Goal: Task Accomplishment & Management: Complete application form

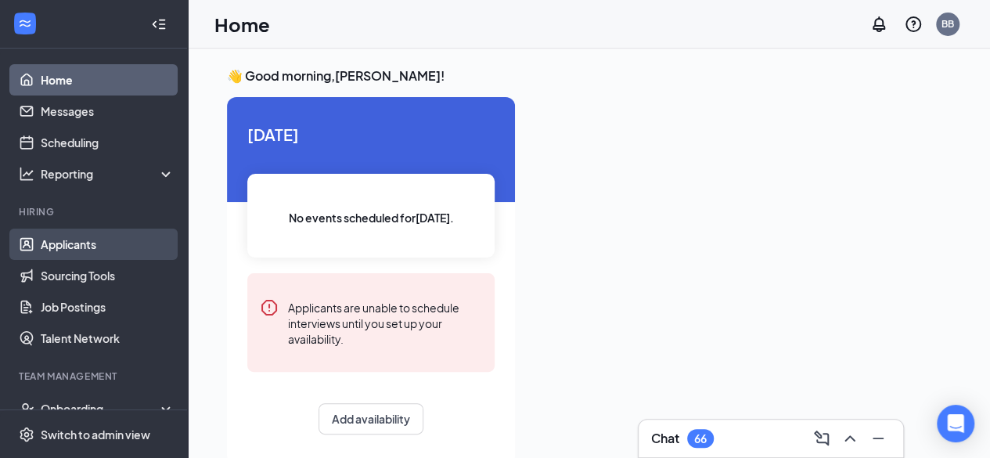
click at [95, 255] on link "Applicants" at bounding box center [108, 243] width 134 height 31
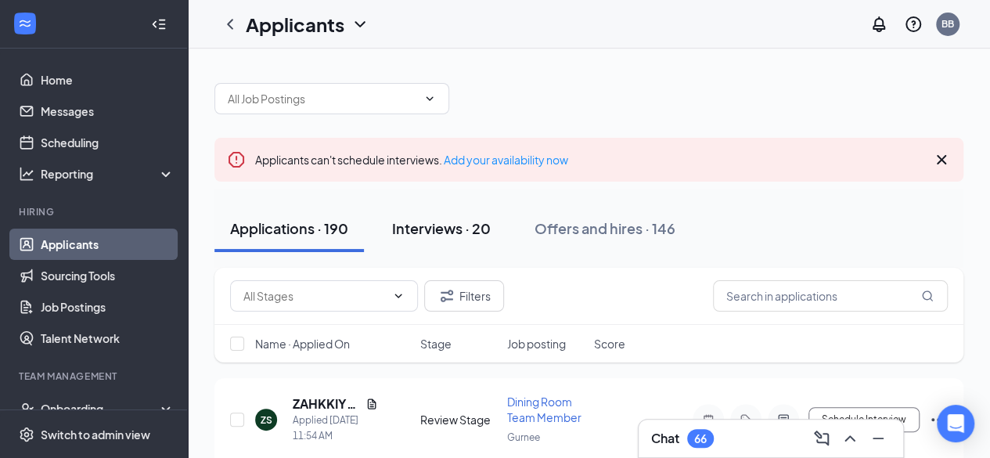
click at [444, 223] on div "Interviews · 20" at bounding box center [441, 228] width 99 height 20
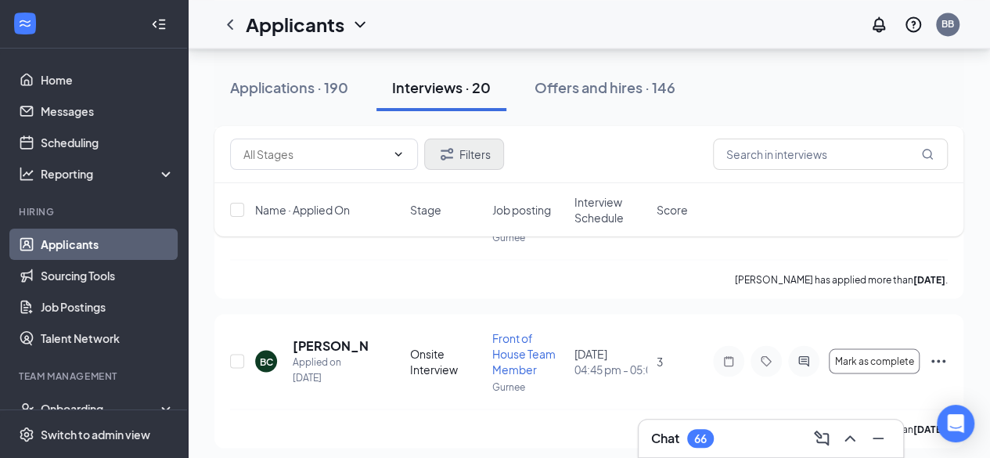
scroll to position [1337, 0]
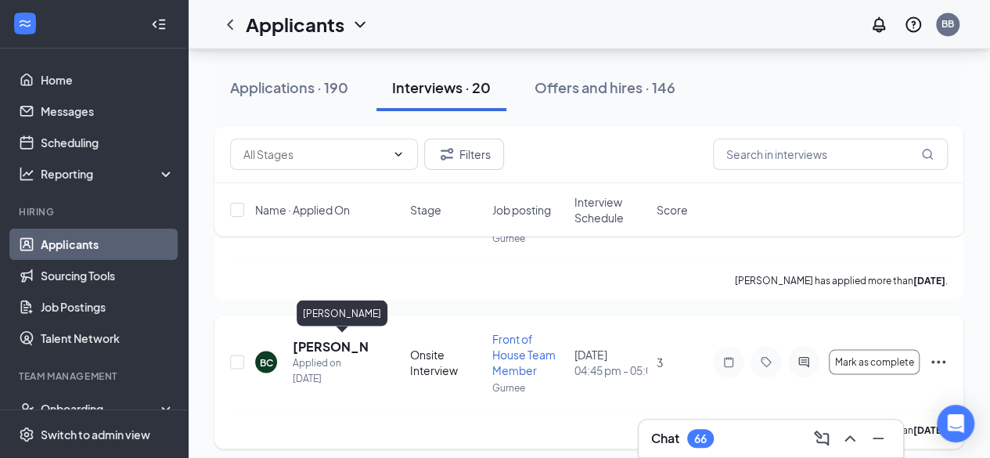
click at [307, 342] on h5 "[PERSON_NAME]" at bounding box center [330, 345] width 75 height 17
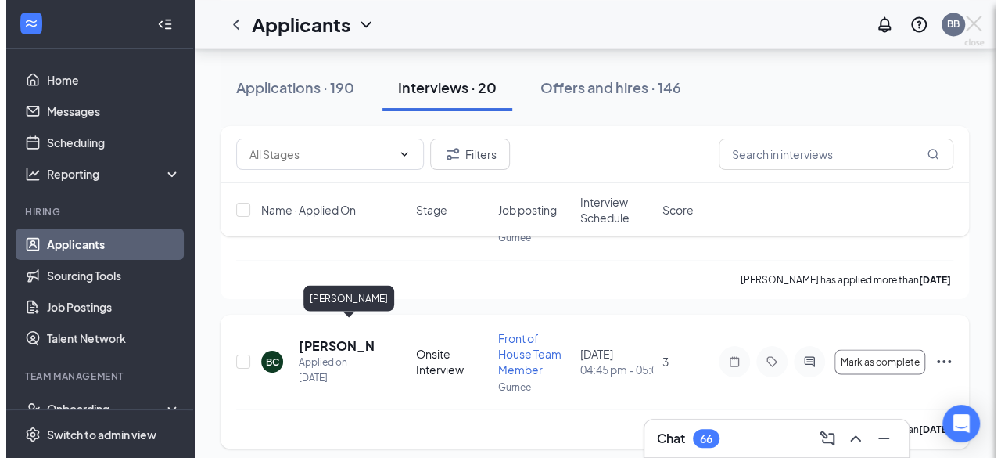
scroll to position [1322, 0]
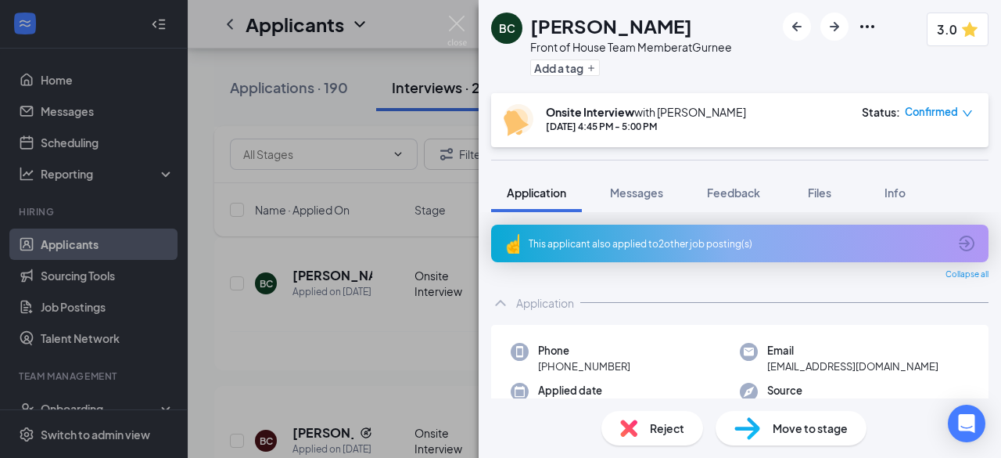
click at [771, 428] on div "Move to stage" at bounding box center [791, 428] width 151 height 34
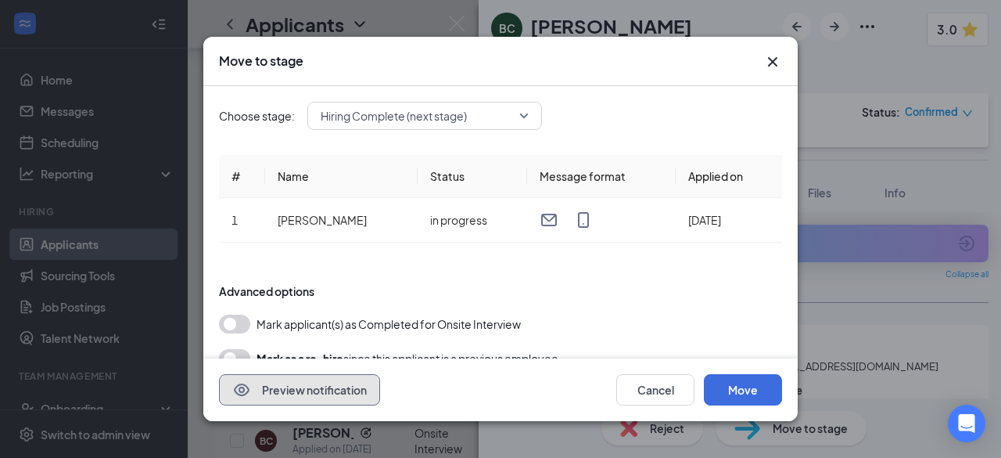
click at [271, 383] on button "Preview notification" at bounding box center [299, 389] width 161 height 31
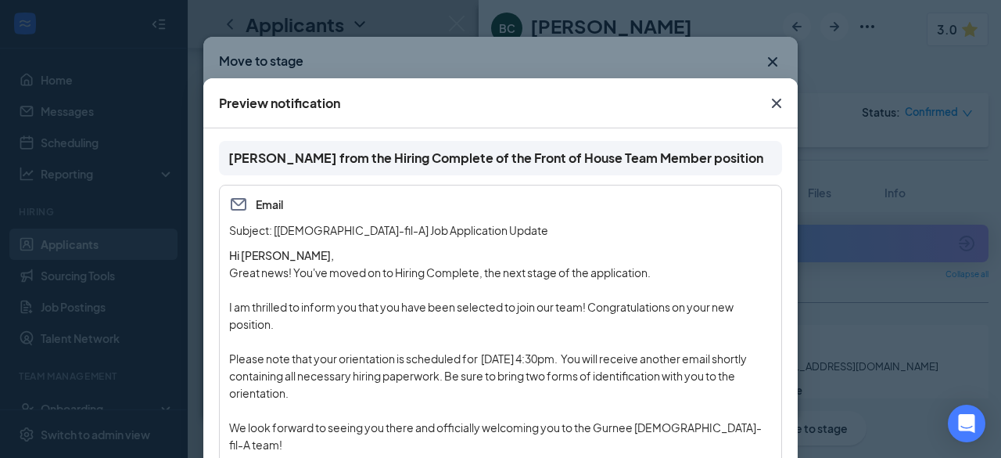
scroll to position [88, 0]
click at [772, 105] on icon "Cross" at bounding box center [776, 103] width 9 height 9
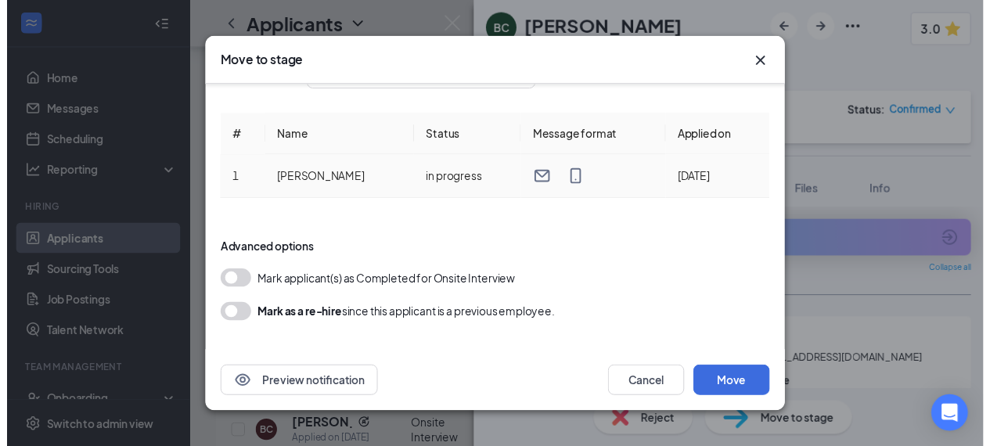
scroll to position [0, 0]
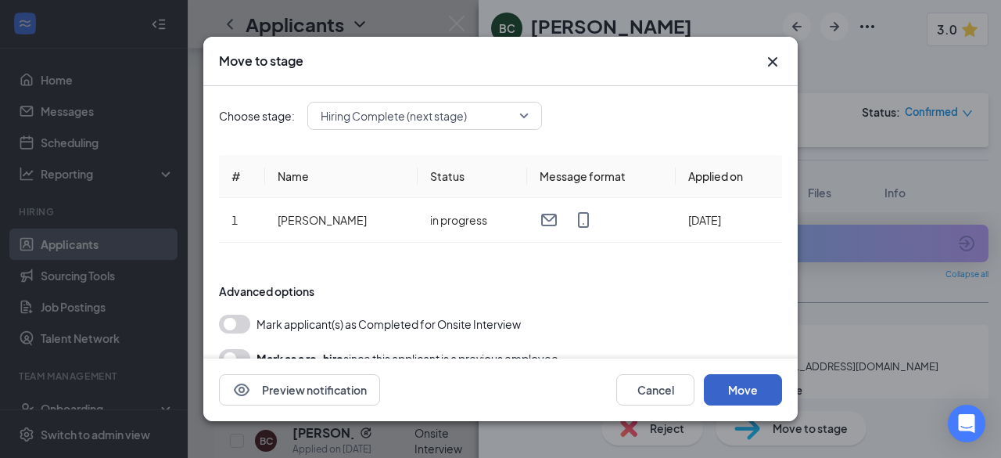
click at [745, 399] on button "Move" at bounding box center [743, 389] width 78 height 31
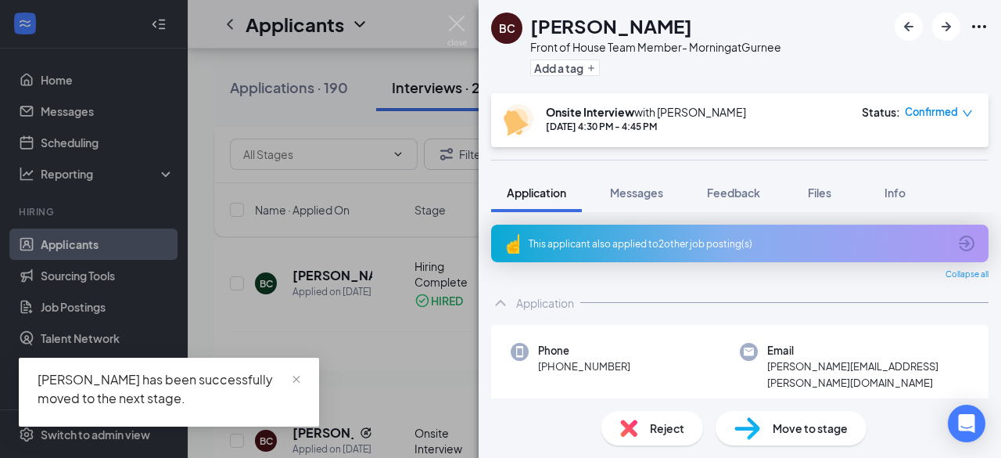
click at [390, 284] on div "[PERSON_NAME] Front of House Team Member- Morning at [GEOGRAPHIC_DATA] Add a ta…" at bounding box center [500, 229] width 1001 height 458
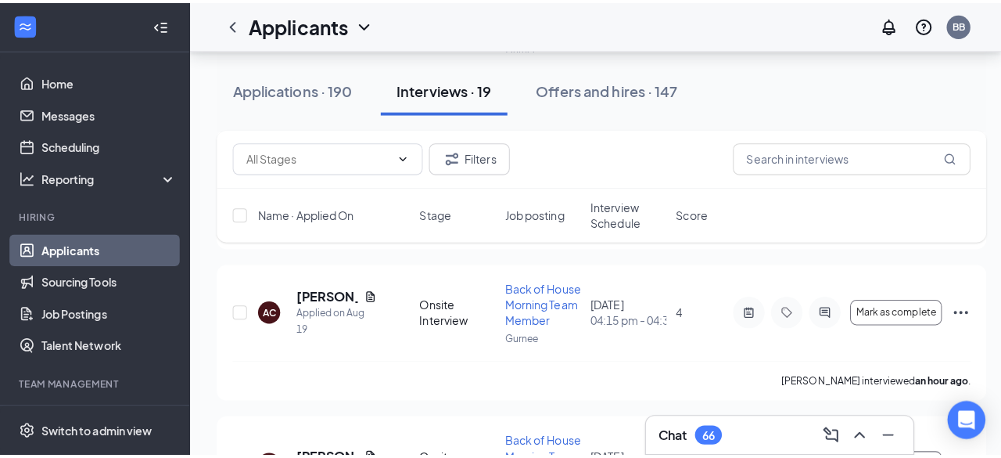
scroll to position [1003, 0]
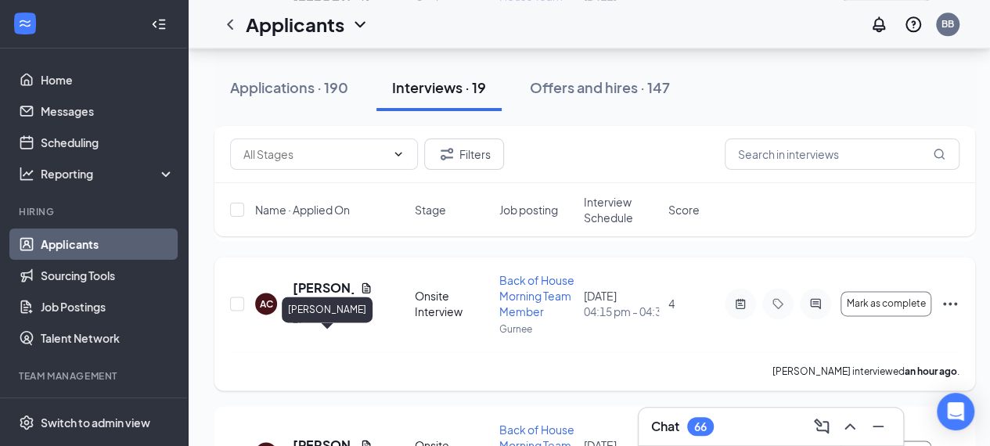
click at [314, 296] on h5 "[PERSON_NAME]" at bounding box center [323, 287] width 61 height 17
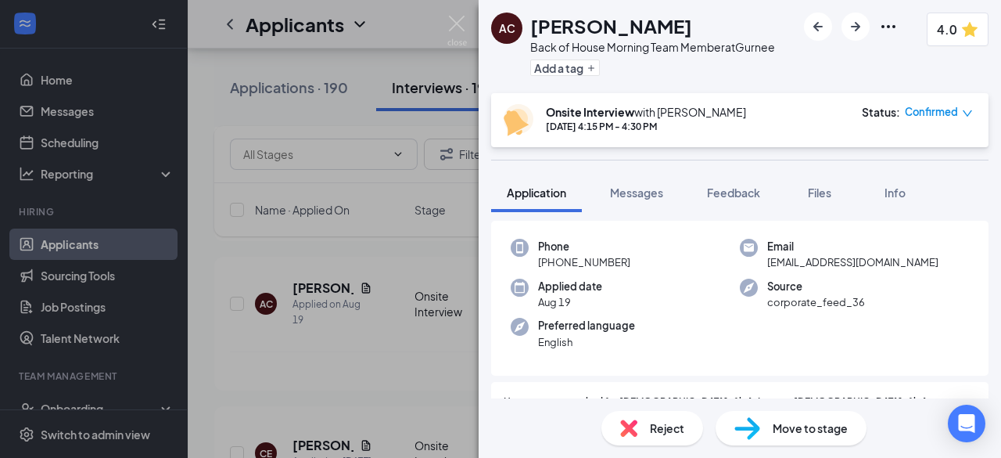
scroll to position [67, 0]
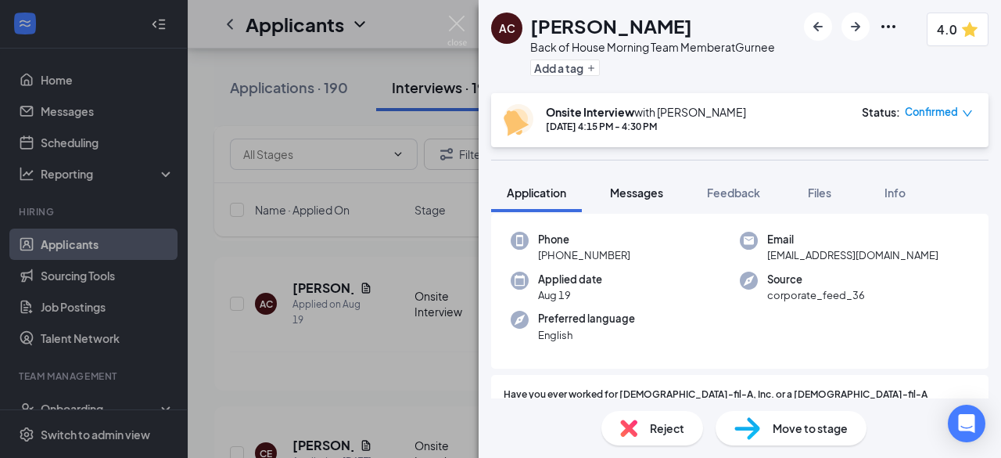
click at [647, 192] on span "Messages" at bounding box center [636, 192] width 53 height 14
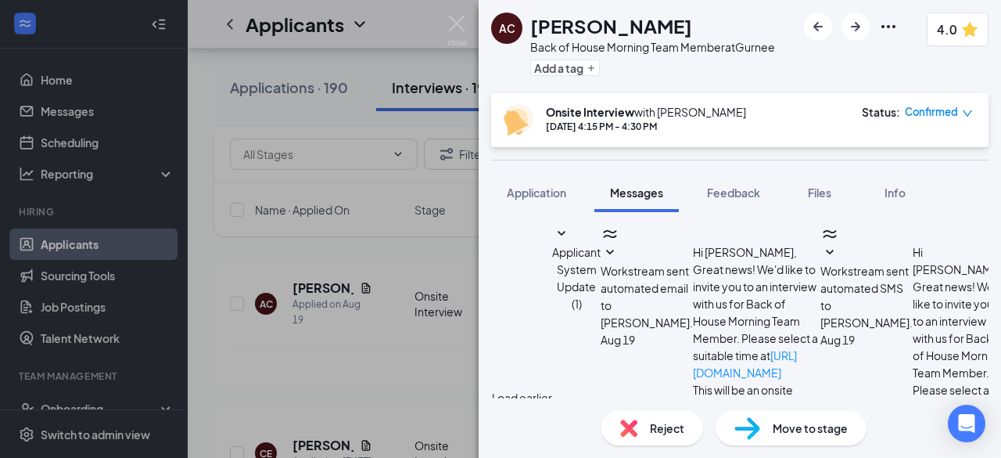
paste textarea "Congratulations on joining the [DEMOGRAPHIC_DATA]-fil-A team! We’re thrilled to…"
drag, startPoint x: 846, startPoint y: 325, endPoint x: 492, endPoint y: 242, distance: 363.2
paste textarea "excited to have you on board and look forward to working with you. Orientation …"
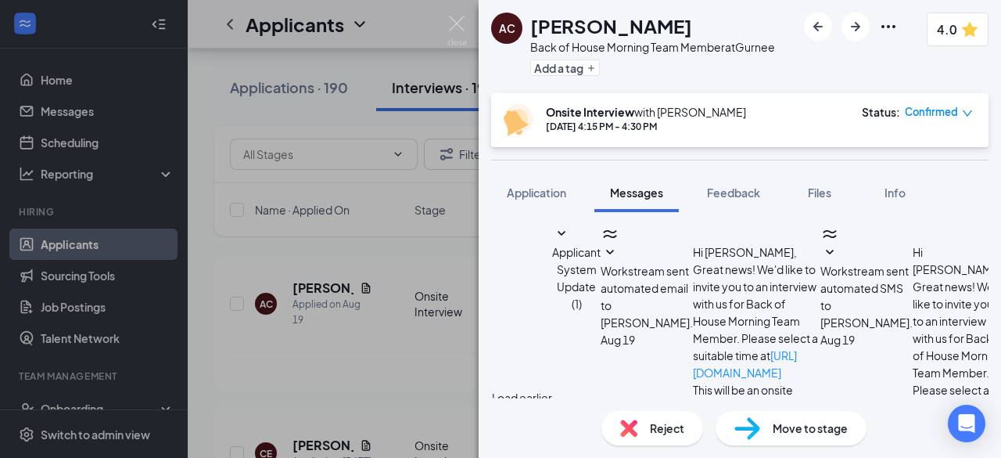
type textarea "Congratulations on joining the [DEMOGRAPHIC_DATA]-fil-A team! We’re excited to …"
click at [781, 424] on span "Move to stage" at bounding box center [810, 427] width 75 height 17
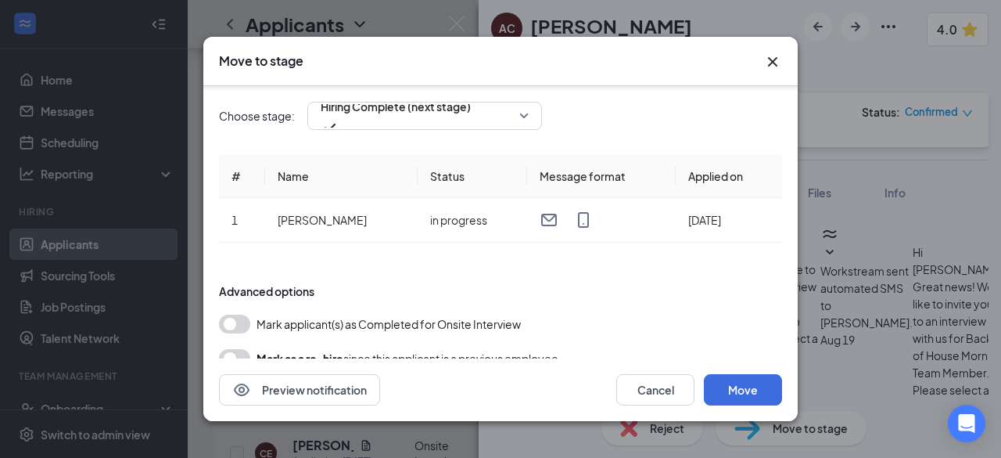
scroll to position [39, 0]
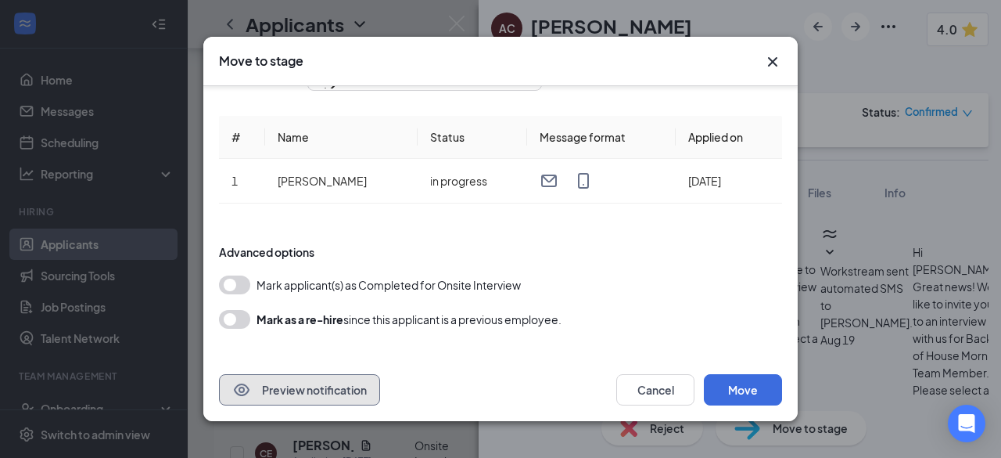
click at [336, 396] on button "Preview notification" at bounding box center [299, 389] width 161 height 31
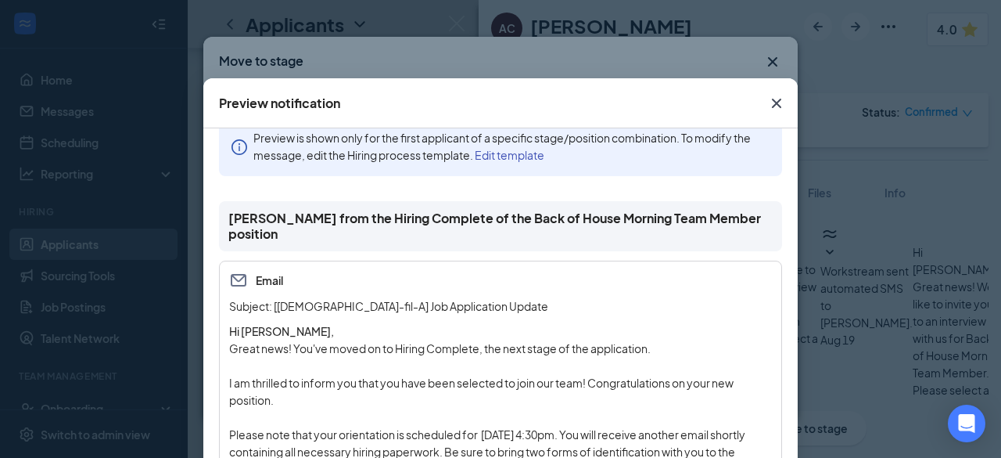
scroll to position [27, 0]
click at [526, 162] on div "Preview is shown only for the first applicant of a specific stage/position comb…" at bounding box center [511, 147] width 516 height 34
click at [528, 160] on link "Edit template" at bounding box center [510, 156] width 70 height 14
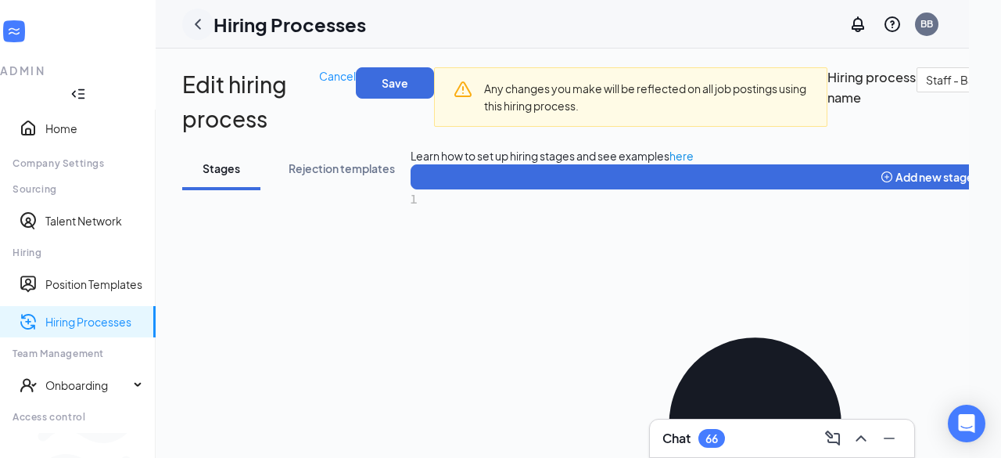
click at [201, 24] on icon "ChevronLeft" at bounding box center [198, 24] width 6 height 10
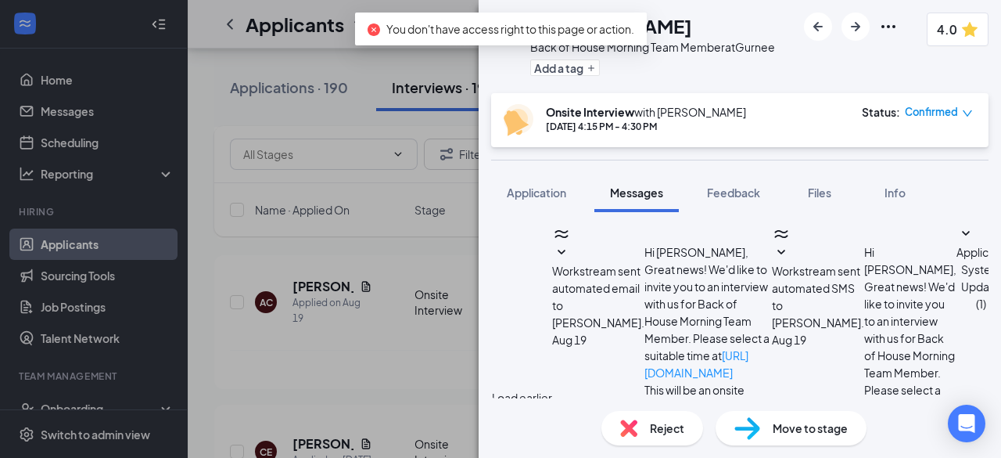
scroll to position [856, 0]
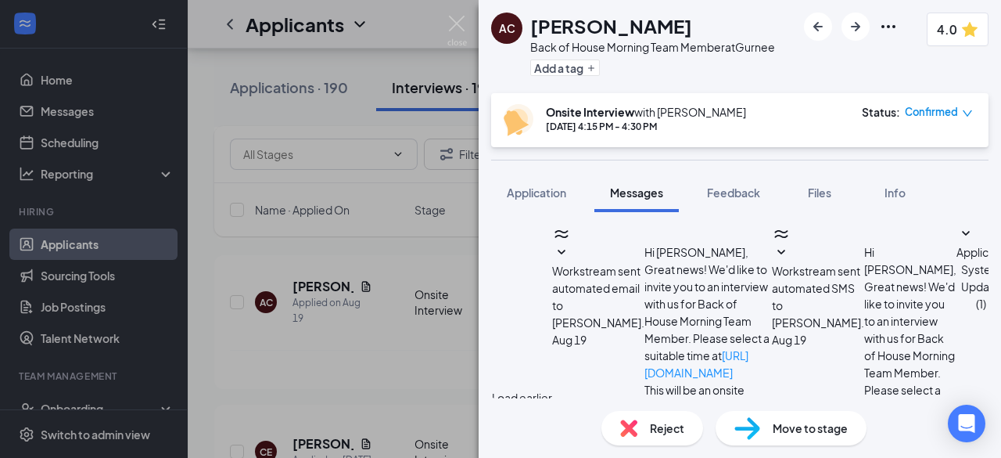
click at [792, 433] on span "Move to stage" at bounding box center [810, 427] width 75 height 17
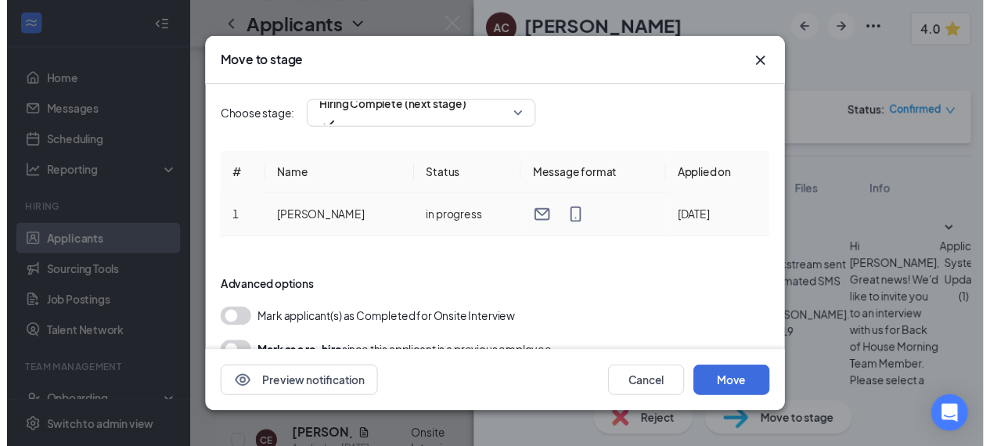
scroll to position [39, 0]
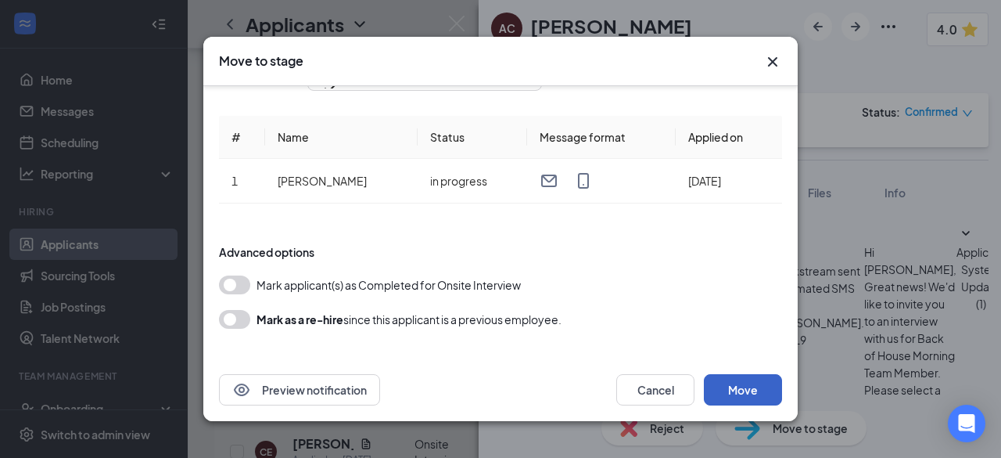
click at [731, 382] on button "Move" at bounding box center [743, 389] width 78 height 31
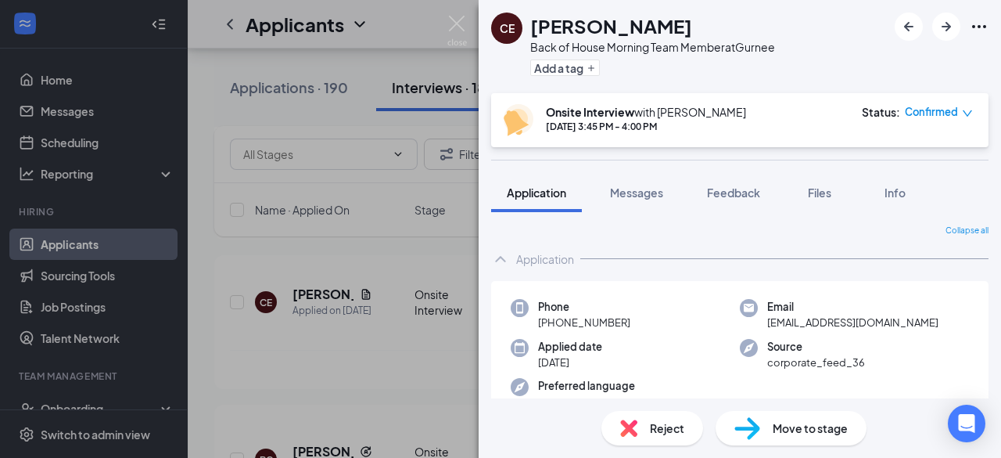
click at [329, 206] on div "CE [PERSON_NAME] Back of House Morning Team Member at Gurnee Add a tag Onsite I…" at bounding box center [500, 229] width 1001 height 458
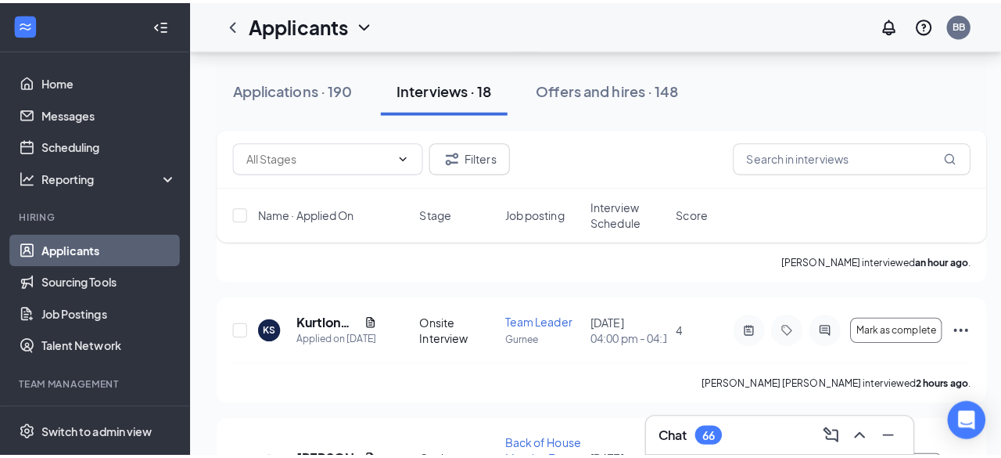
scroll to position [1319, 0]
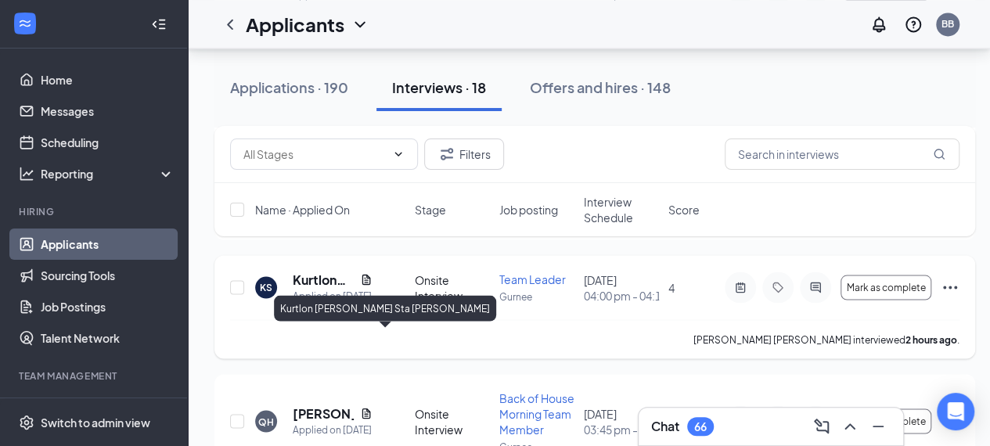
click at [326, 288] on h5 "Kurtlon [PERSON_NAME] Sta [PERSON_NAME]" at bounding box center [323, 279] width 61 height 17
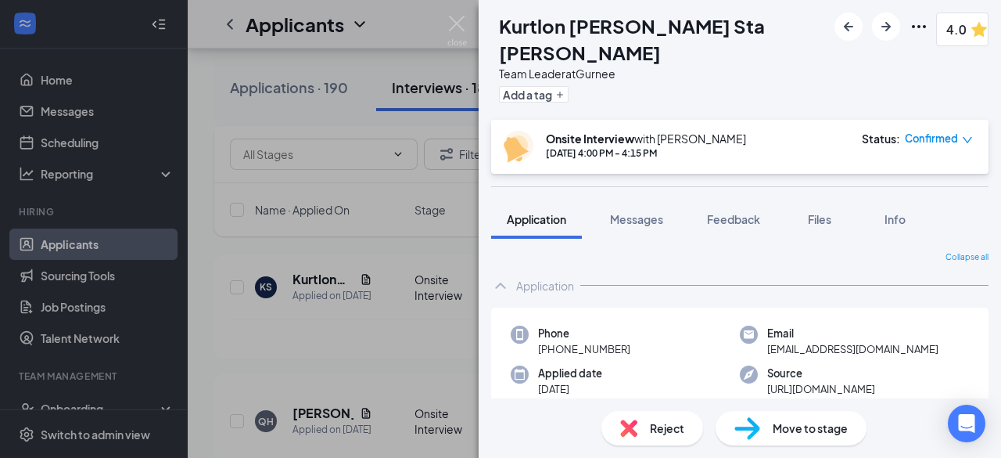
click at [803, 425] on span "Move to stage" at bounding box center [810, 427] width 75 height 17
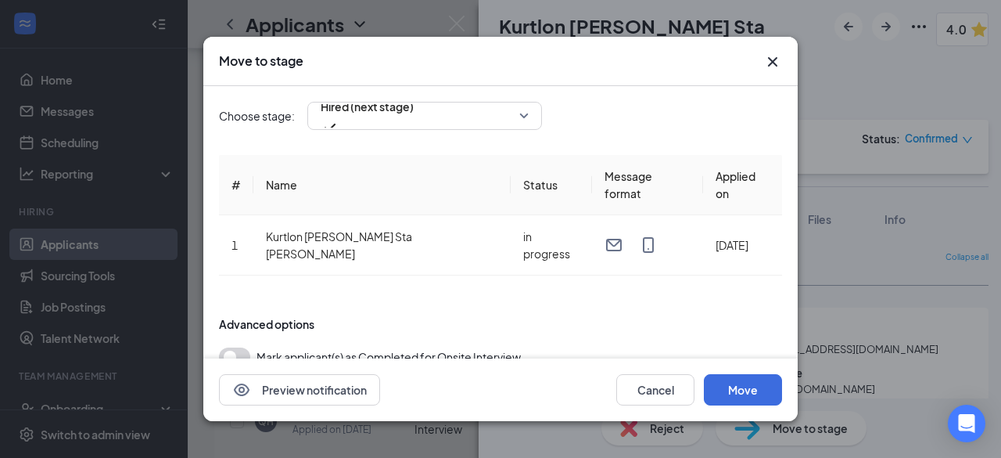
scroll to position [39, 0]
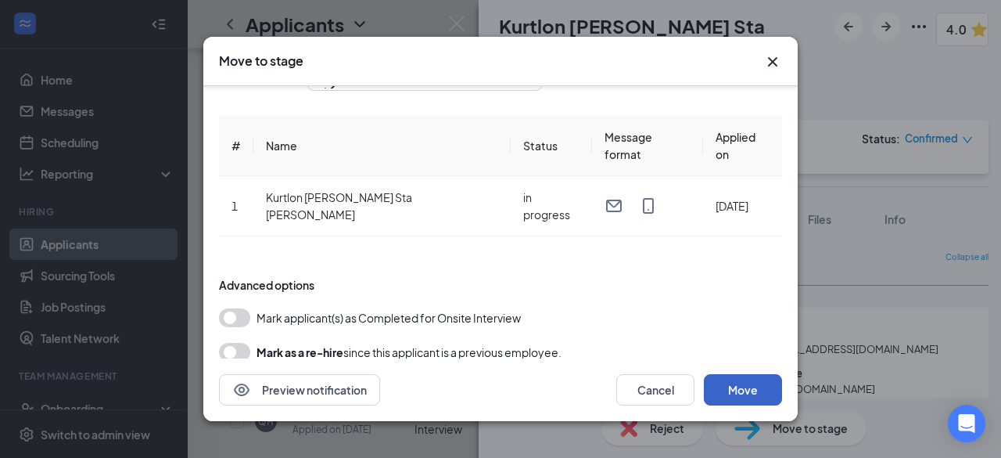
click at [763, 389] on button "Move" at bounding box center [743, 389] width 78 height 31
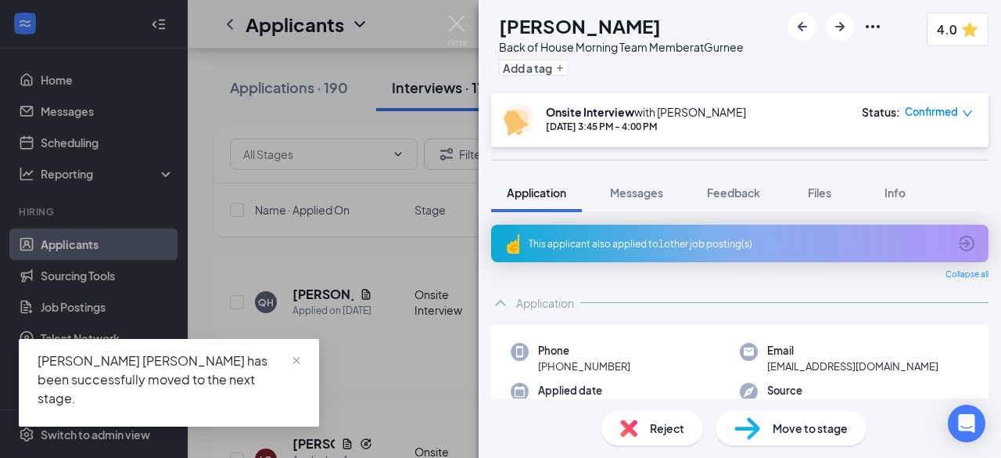
click at [436, 43] on div "QH [PERSON_NAME] Back of House Morning Team Member at [GEOGRAPHIC_DATA] Add a t…" at bounding box center [500, 229] width 1001 height 458
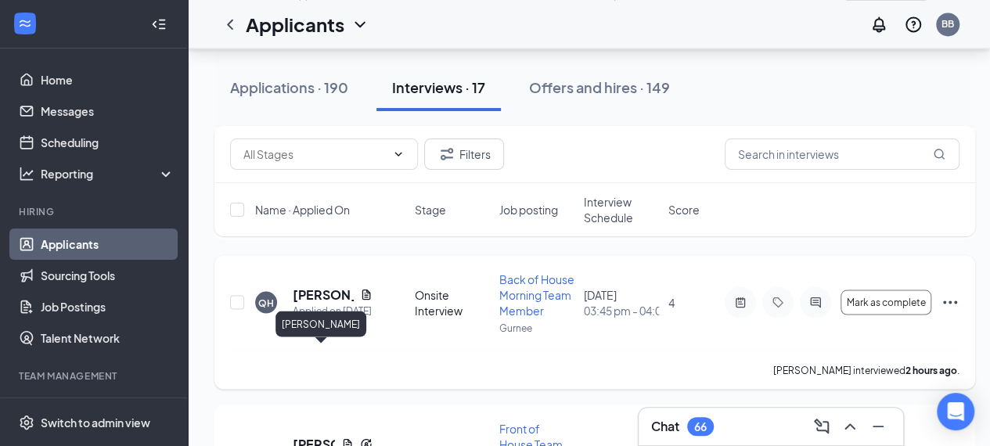
click at [319, 303] on h5 "[PERSON_NAME]" at bounding box center [323, 294] width 61 height 17
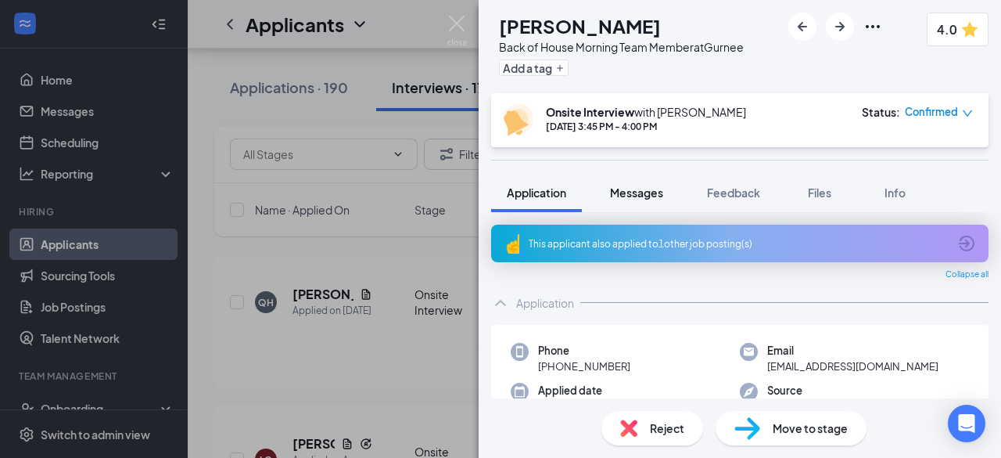
click at [663, 192] on span "Messages" at bounding box center [636, 192] width 53 height 14
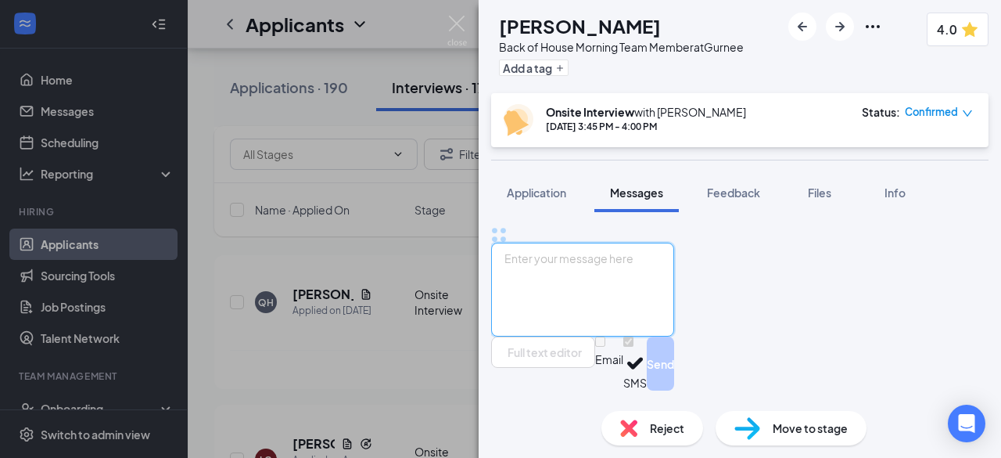
click at [663, 286] on textarea at bounding box center [582, 289] width 183 height 94
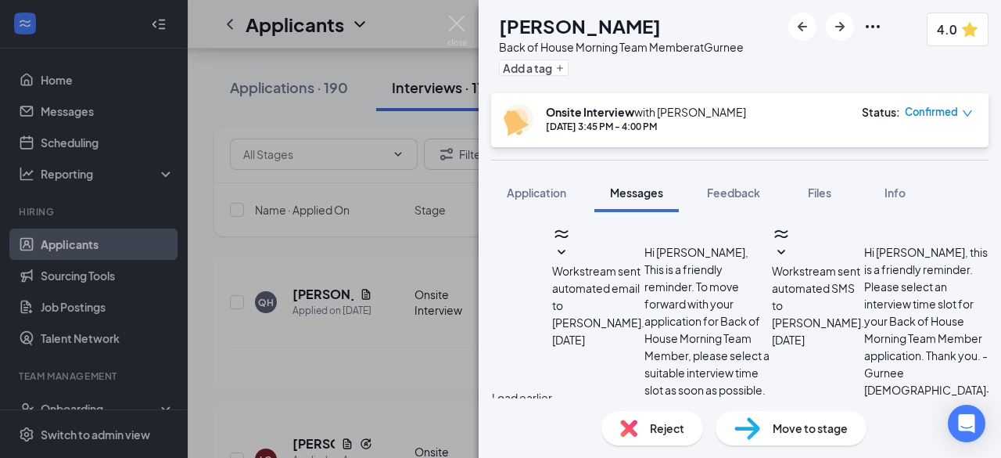
paste textarea "Congratulations on joining the [DEMOGRAPHIC_DATA]-fil-A team! We’re excited to …"
type textarea "Congratulations on joining the [DEMOGRAPHIC_DATA]-fil-A team! We’re excited to …"
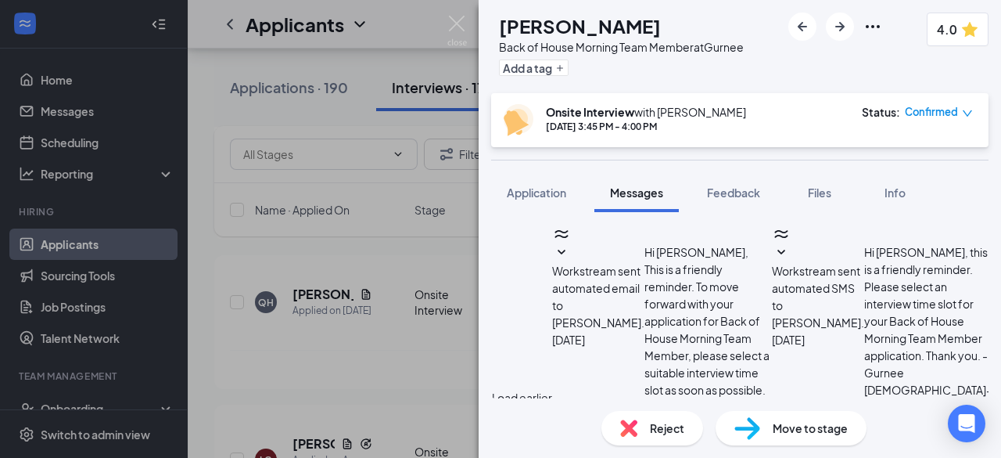
click at [837, 436] on div "Move to stage" at bounding box center [791, 428] width 151 height 34
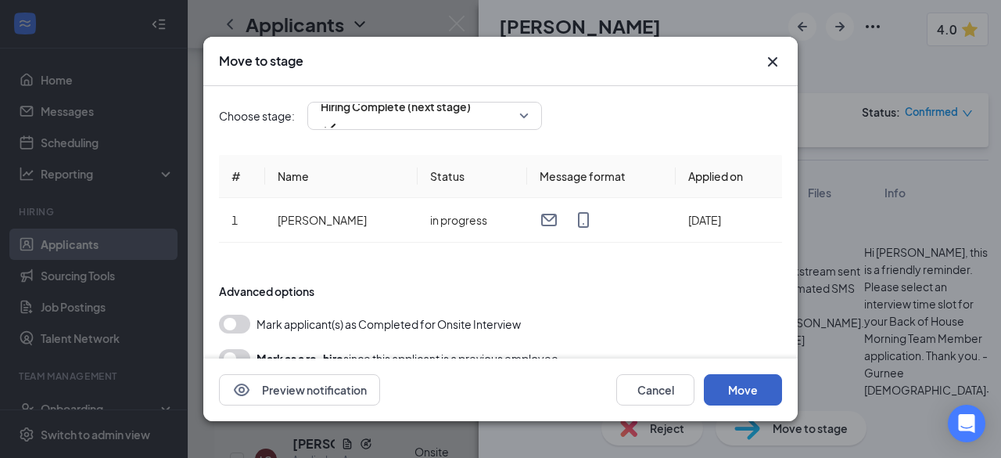
click at [741, 393] on button "Move" at bounding box center [743, 389] width 78 height 31
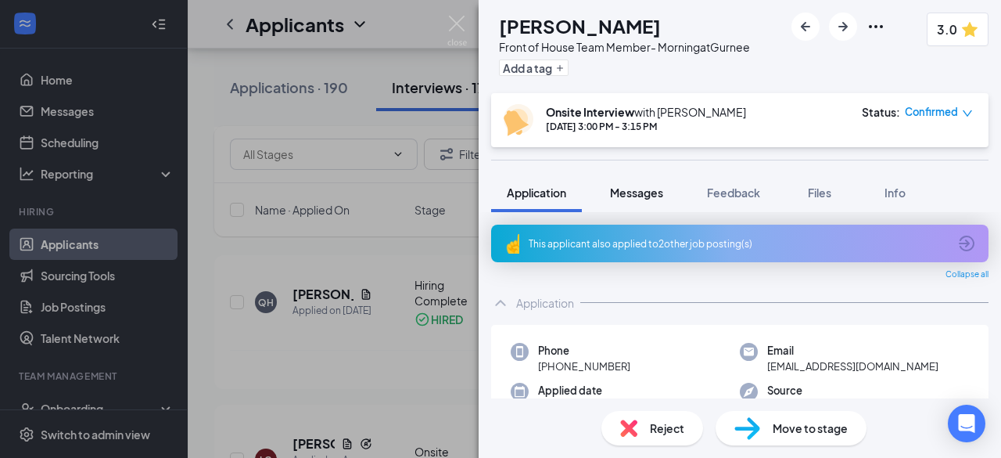
click at [632, 189] on span "Messages" at bounding box center [636, 192] width 53 height 14
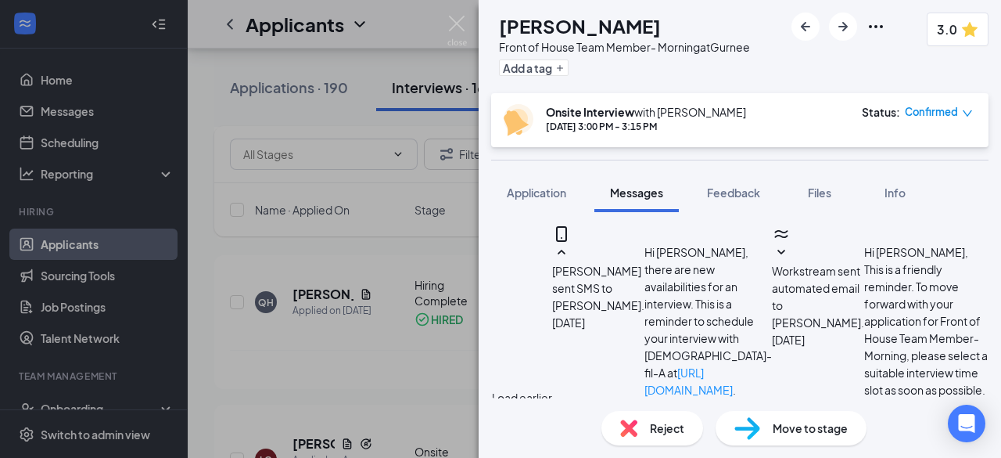
scroll to position [804, 0]
paste textarea "Congratulations on joining the [DEMOGRAPHIC_DATA]-fil-A team! We’re excited to …"
type textarea "Congratulations on joining the [DEMOGRAPHIC_DATA]-fil-A team! We’re excited to …"
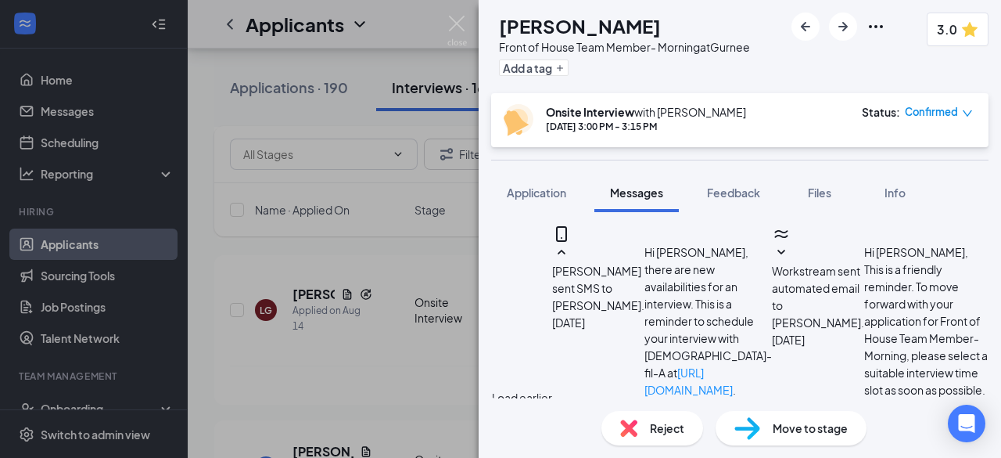
click at [799, 428] on span "Move to stage" at bounding box center [810, 427] width 75 height 17
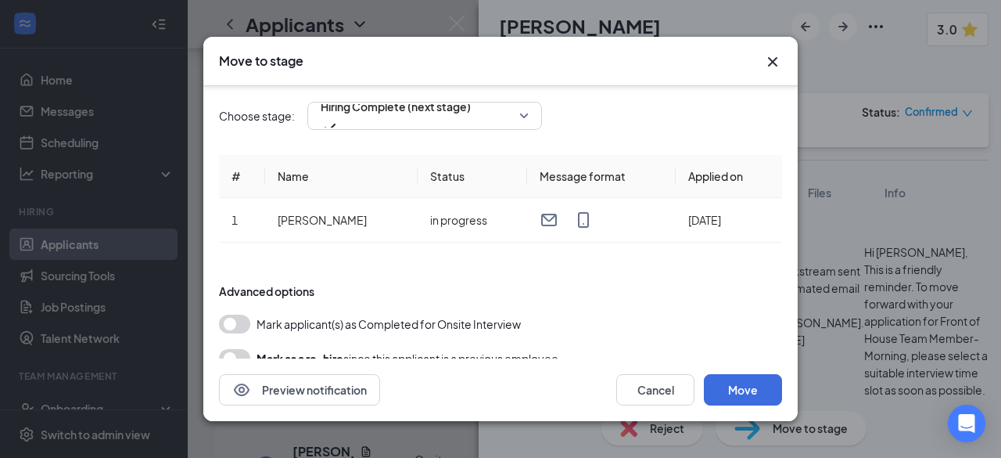
scroll to position [39, 0]
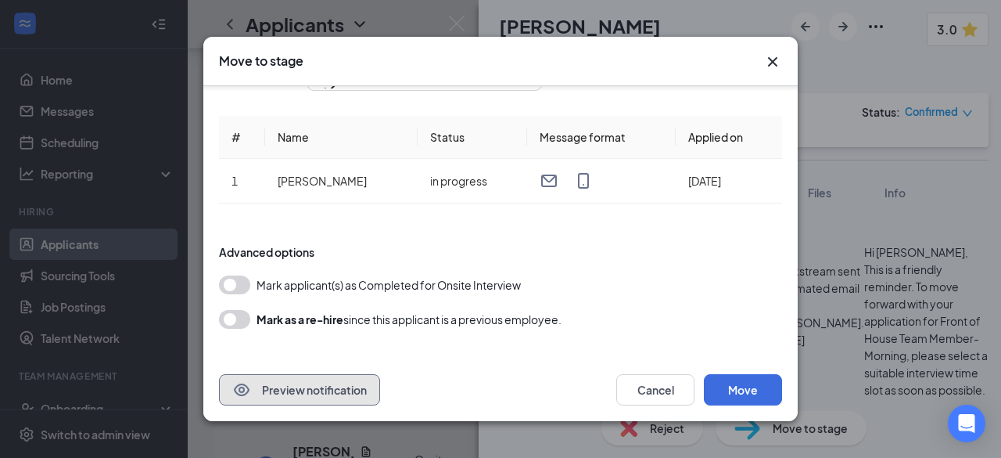
click at [360, 386] on button "Preview notification" at bounding box center [299, 389] width 161 height 31
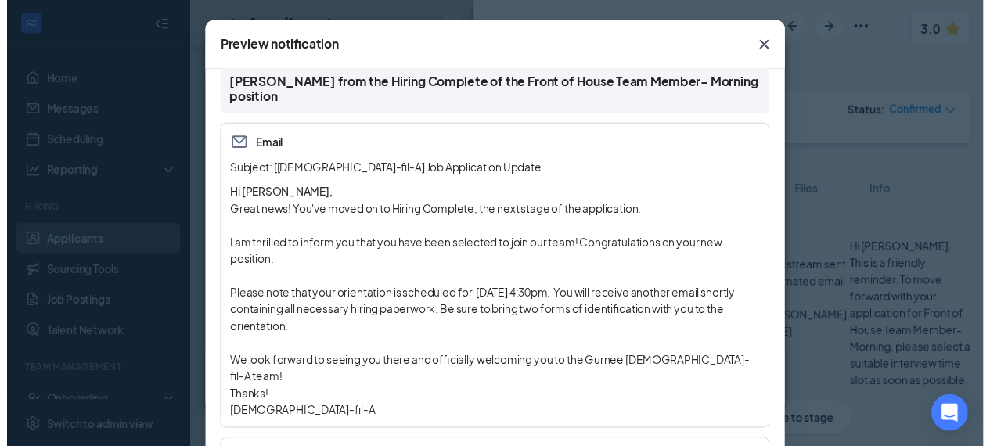
scroll to position [59, 0]
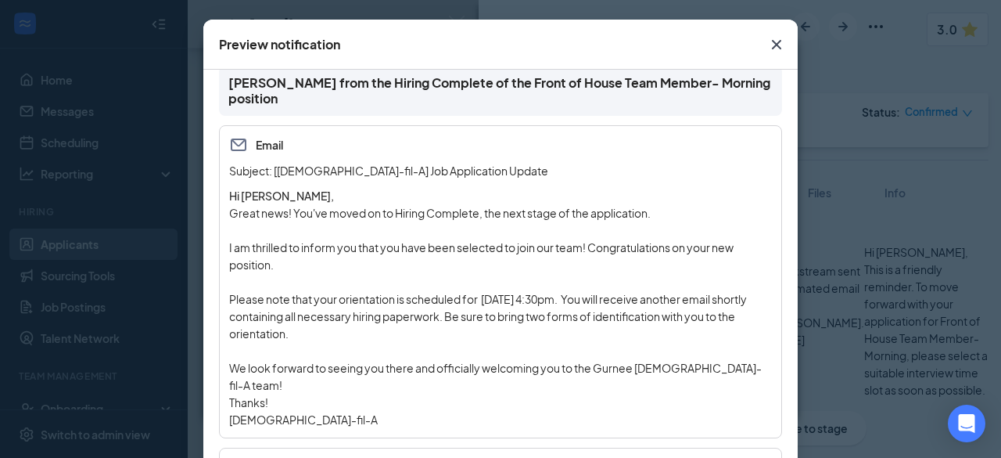
click at [767, 38] on icon "Cross" at bounding box center [776, 44] width 19 height 19
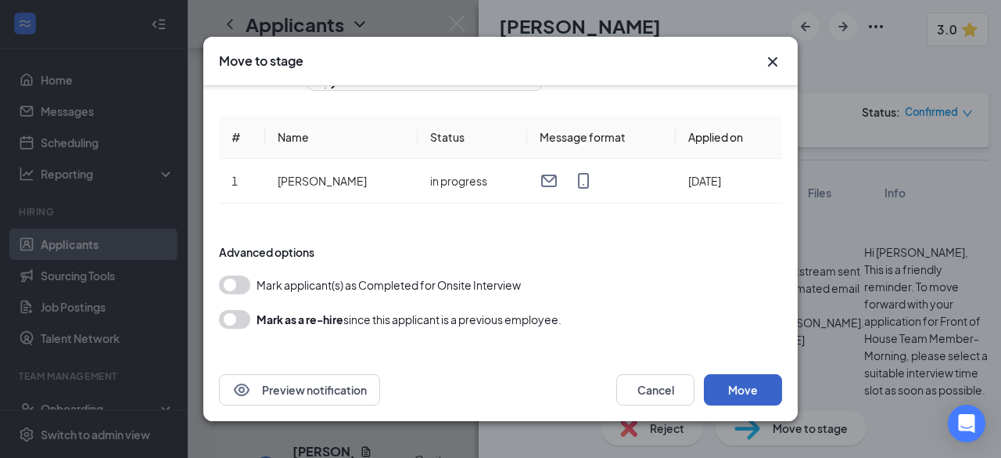
click at [743, 390] on button "Move" at bounding box center [743, 389] width 78 height 31
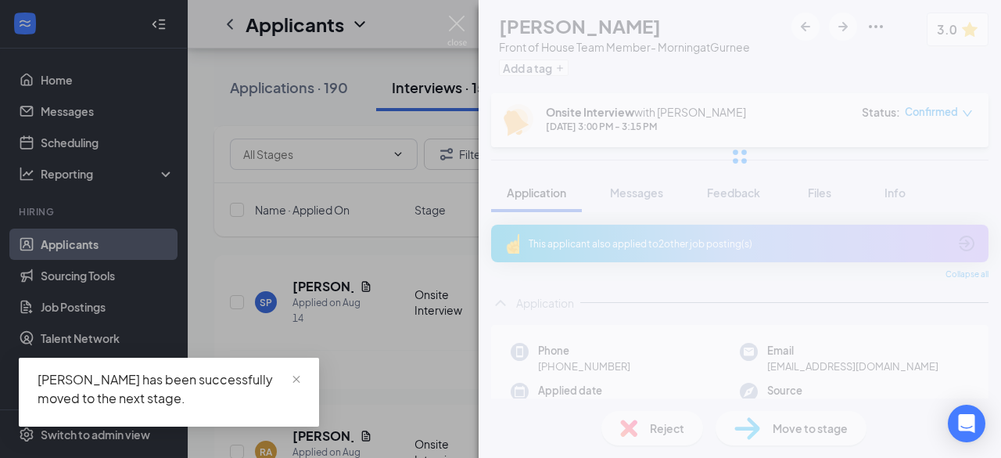
click at [325, 293] on div "LG [PERSON_NAME] Front of House Team Member- Morning at [GEOGRAPHIC_DATA] Add a…" at bounding box center [500, 229] width 1001 height 458
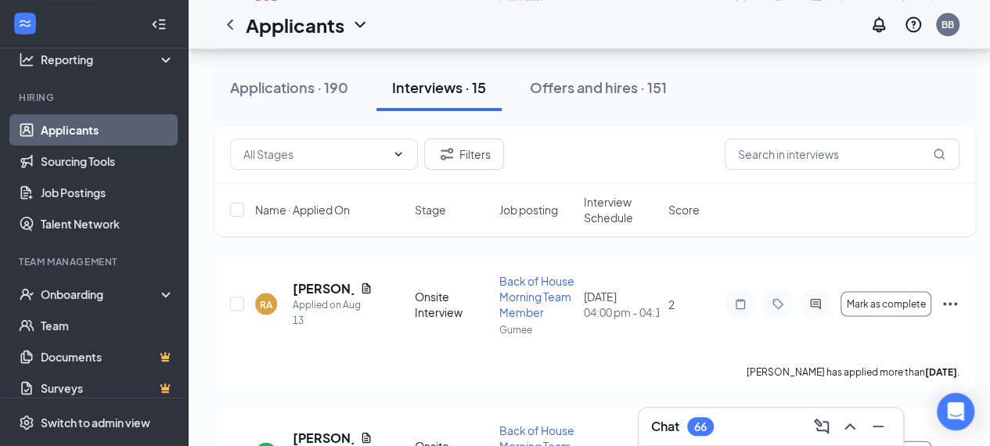
scroll to position [1445, 0]
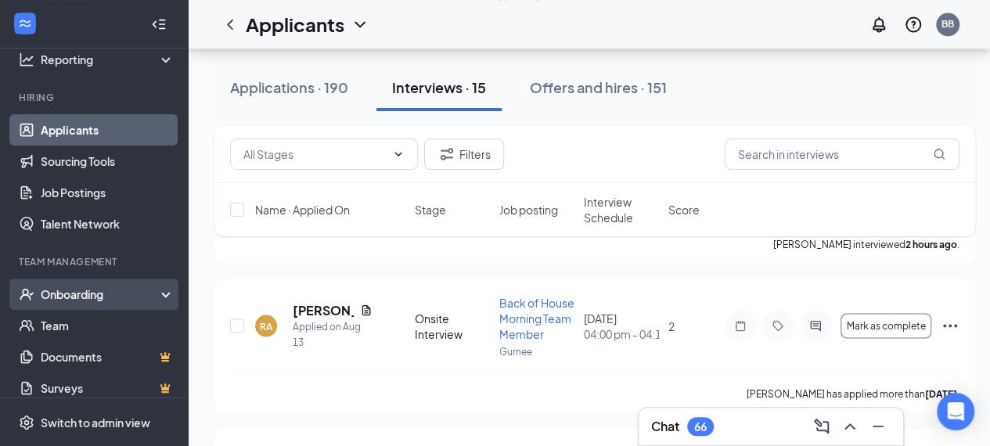
click at [103, 291] on div "Onboarding" at bounding box center [101, 294] width 120 height 16
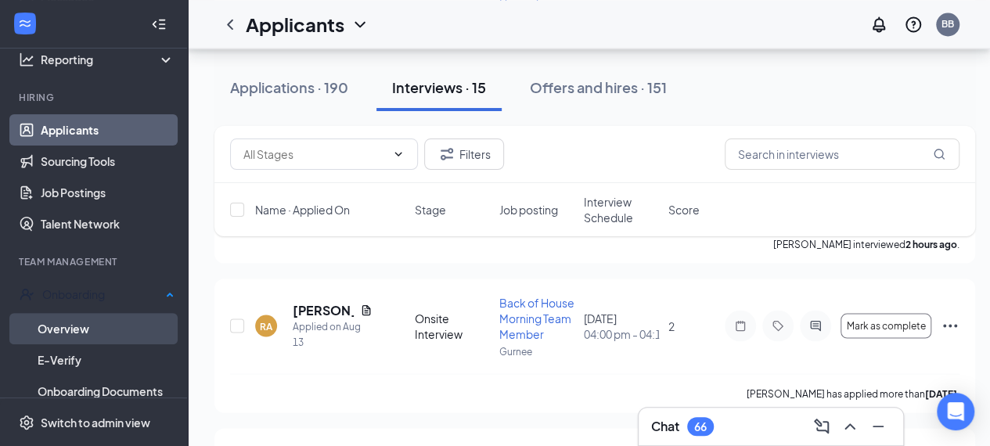
click at [102, 316] on link "Overview" at bounding box center [106, 328] width 137 height 31
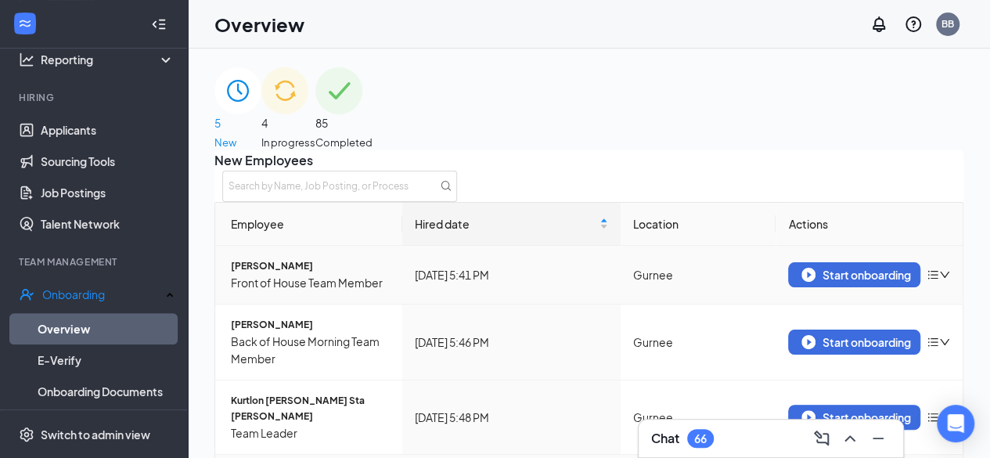
scroll to position [149, 0]
click at [844, 268] on div "Start onboarding" at bounding box center [854, 275] width 106 height 14
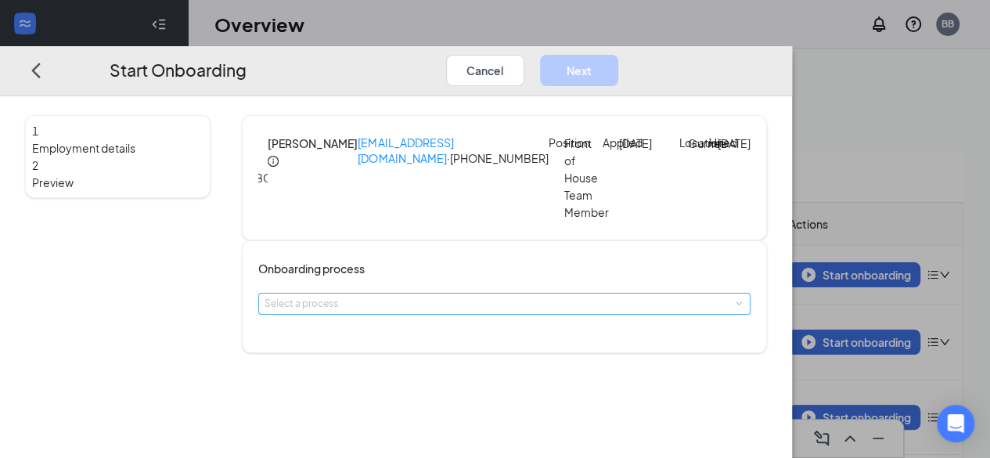
click at [529, 311] on div "Select a process" at bounding box center [500, 304] width 472 height 16
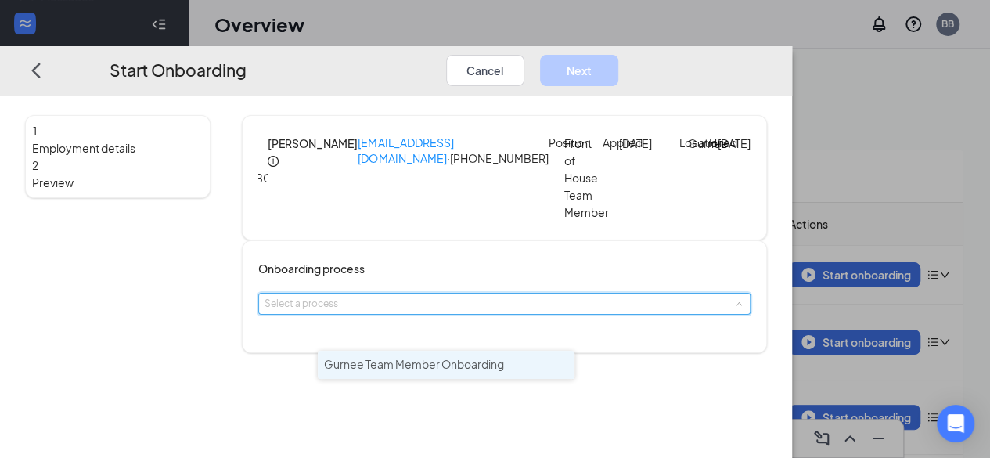
click at [467, 367] on span "Gurnee Team Member Onboarding" at bounding box center [414, 364] width 180 height 14
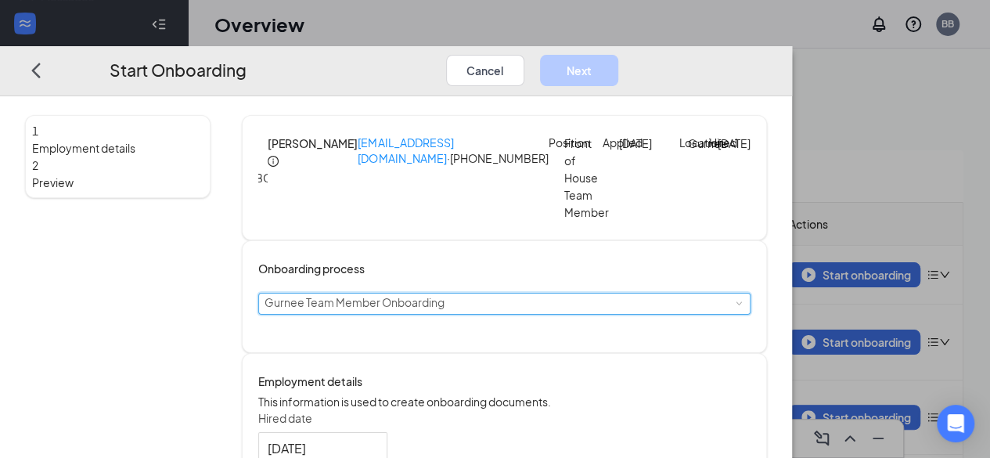
scroll to position [161, 0]
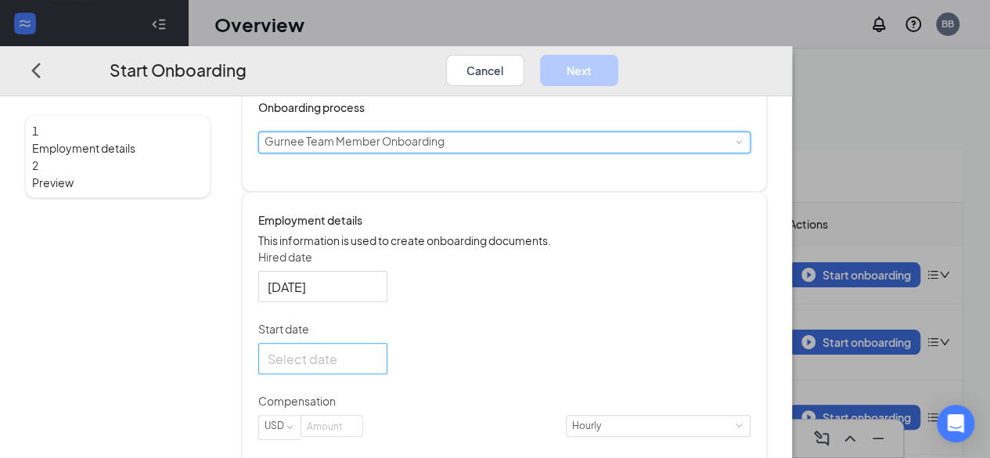
click at [375, 368] on input "Start date" at bounding box center [321, 358] width 107 height 20
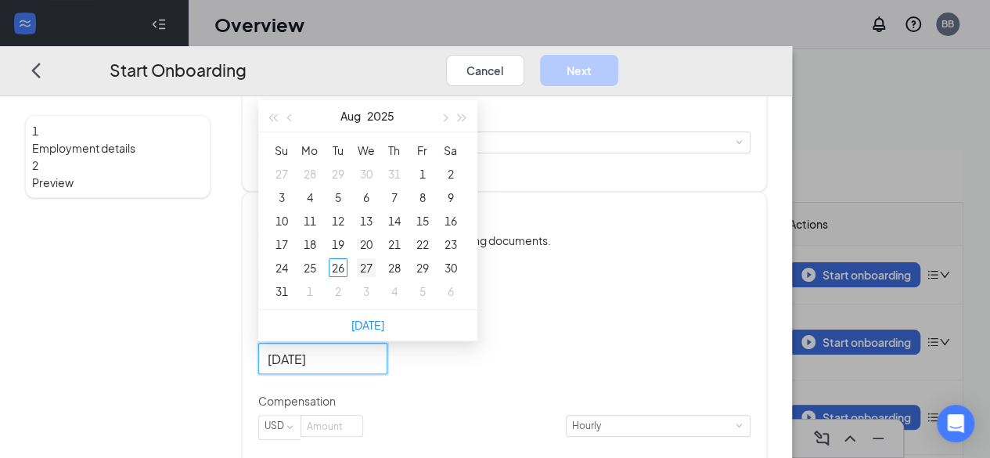
type input "[DATE]"
click at [375, 277] on div "27" at bounding box center [366, 267] width 19 height 19
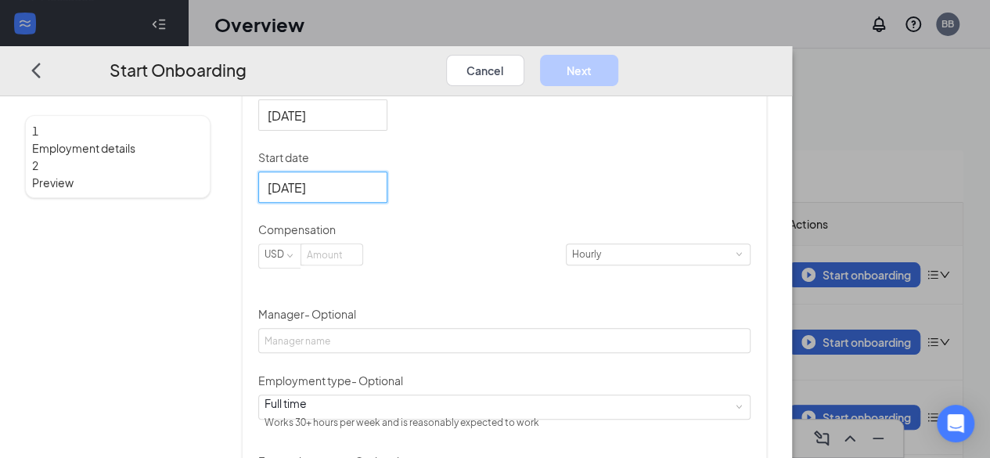
scroll to position [333, 0]
click at [362, 264] on input at bounding box center [331, 253] width 61 height 20
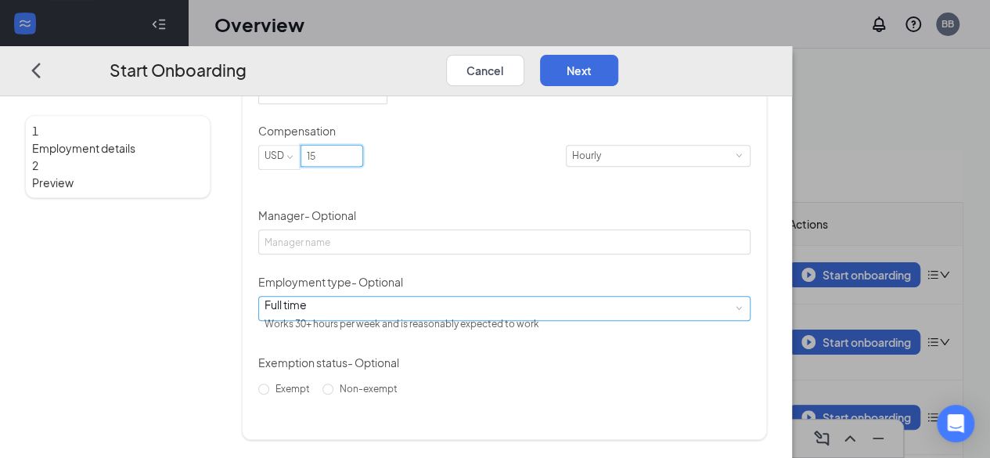
scroll to position [70, 0]
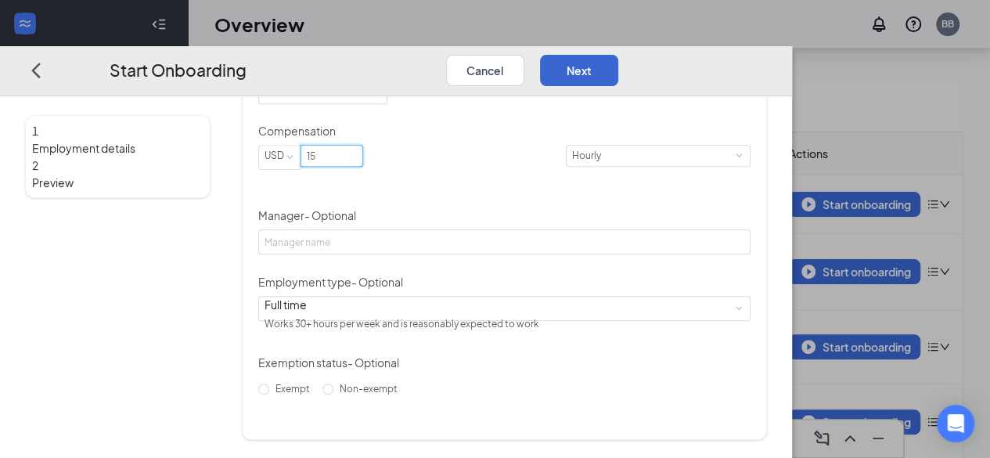
type input "15"
click at [618, 54] on button "Next" at bounding box center [579, 69] width 78 height 31
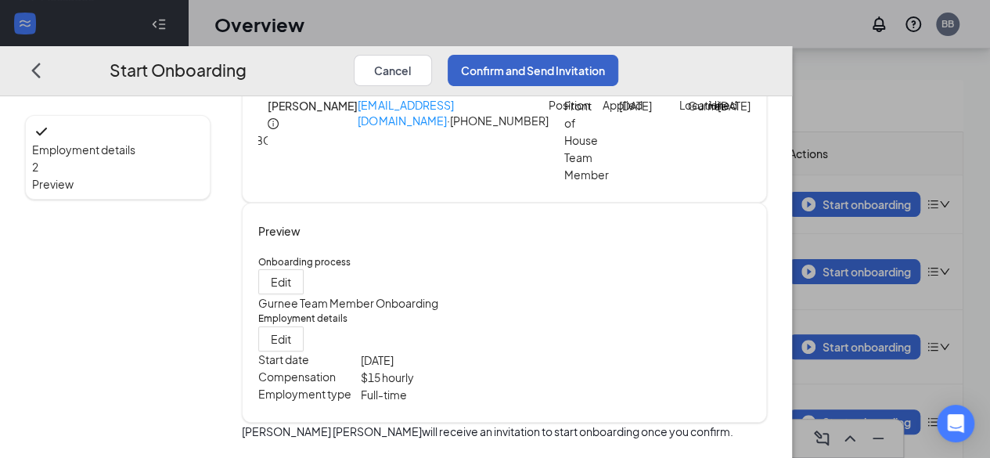
click at [618, 54] on button "Confirm and Send Invitation" at bounding box center [532, 69] width 171 height 31
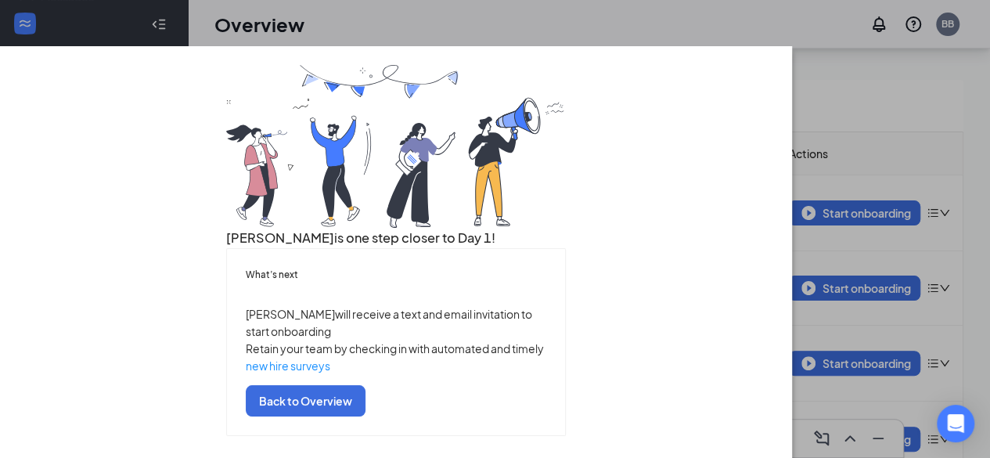
scroll to position [142, 0]
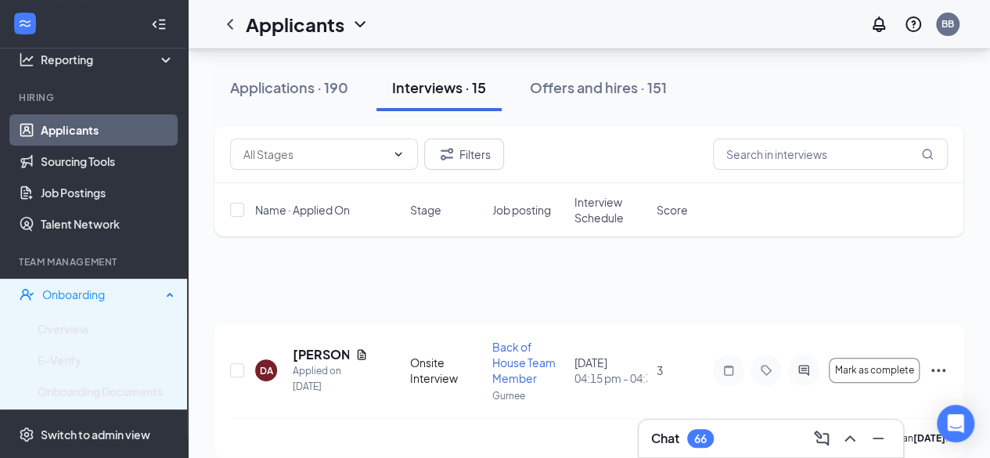
click at [106, 298] on div "Onboarding" at bounding box center [101, 294] width 119 height 16
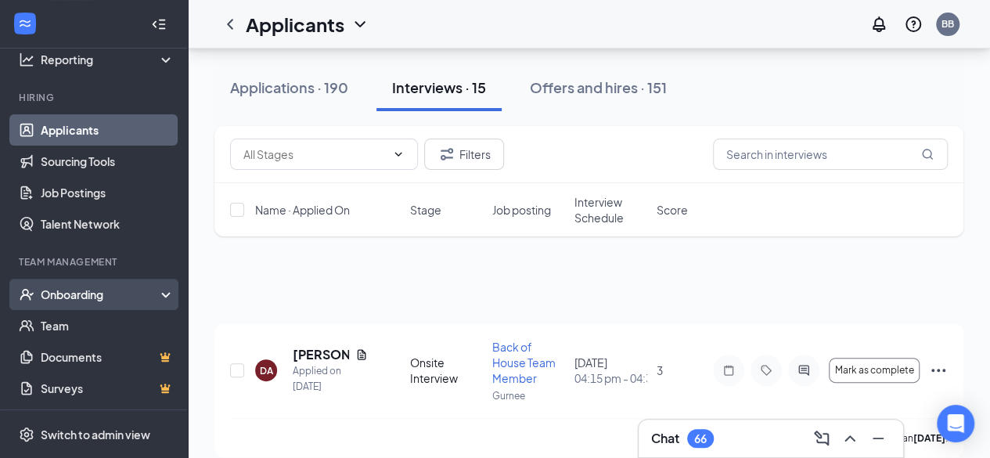
click at [110, 291] on div "Onboarding" at bounding box center [101, 294] width 120 height 16
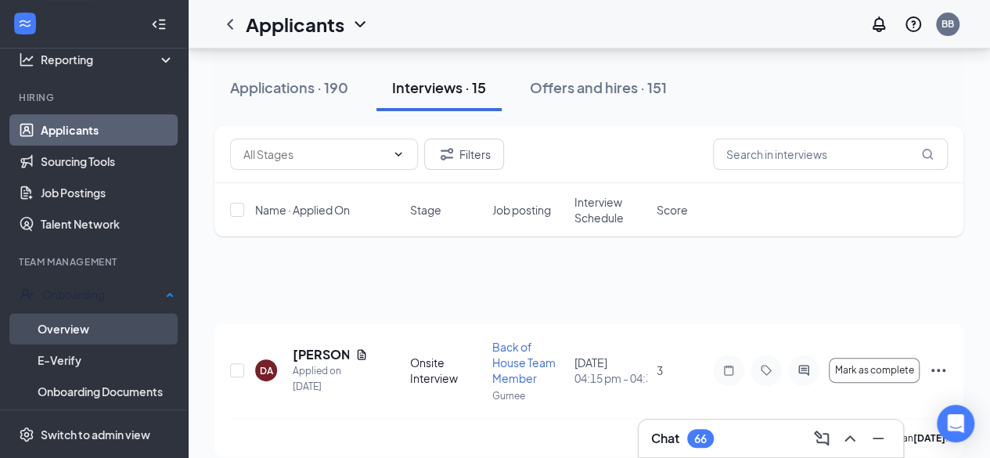
click at [84, 320] on link "Overview" at bounding box center [106, 328] width 137 height 31
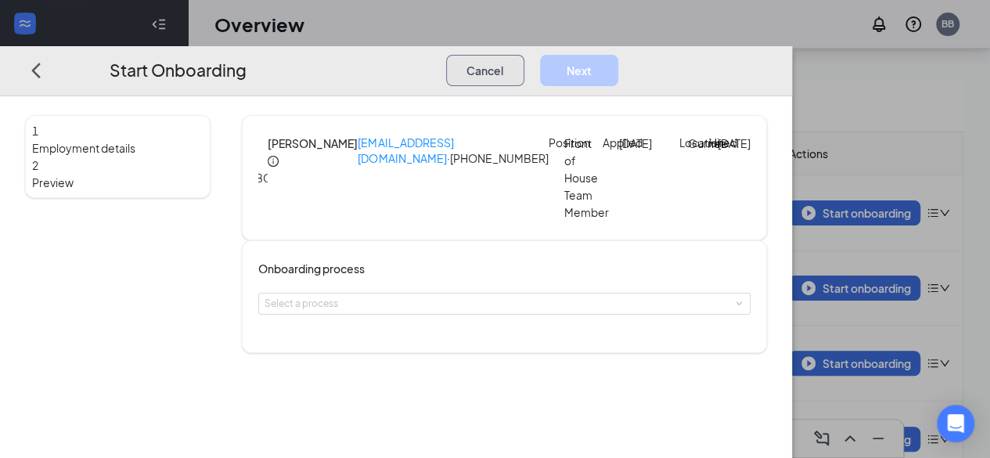
click at [524, 62] on button "Cancel" at bounding box center [485, 69] width 78 height 31
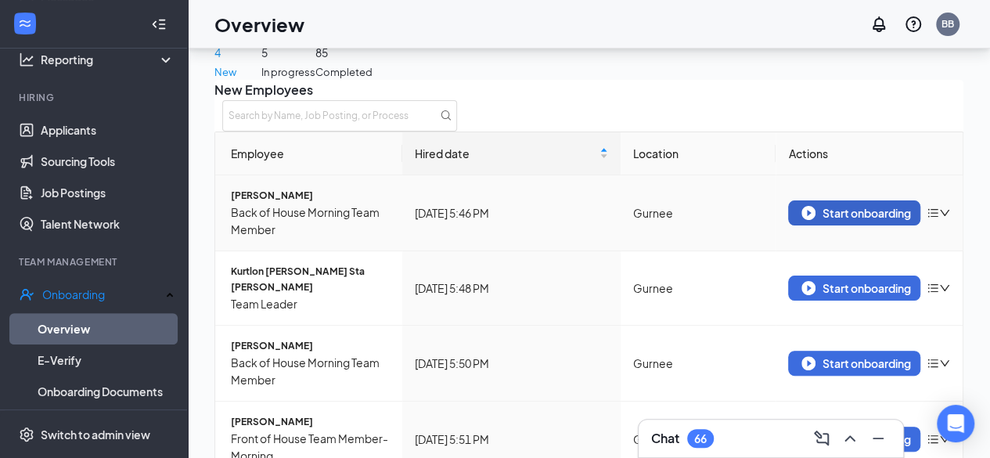
click at [853, 220] on div "Start onboarding" at bounding box center [854, 213] width 106 height 14
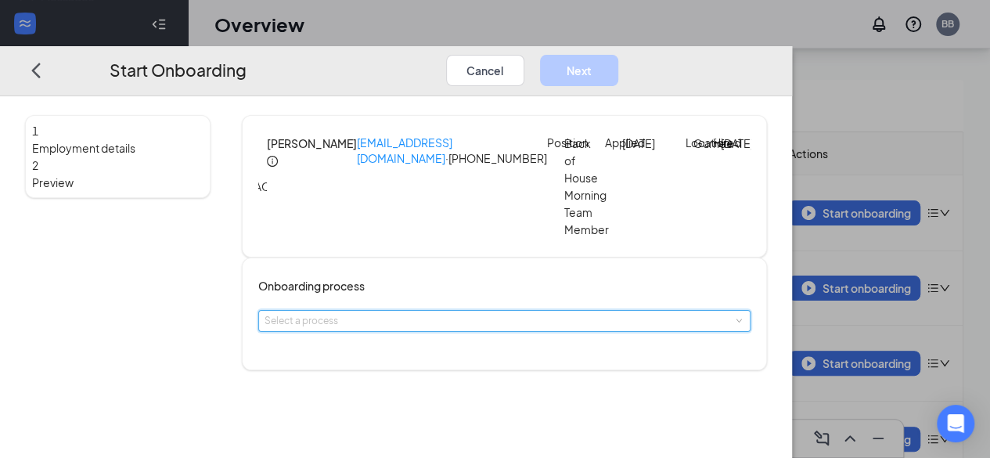
click at [447, 331] on div "Select a process" at bounding box center [504, 321] width 480 height 20
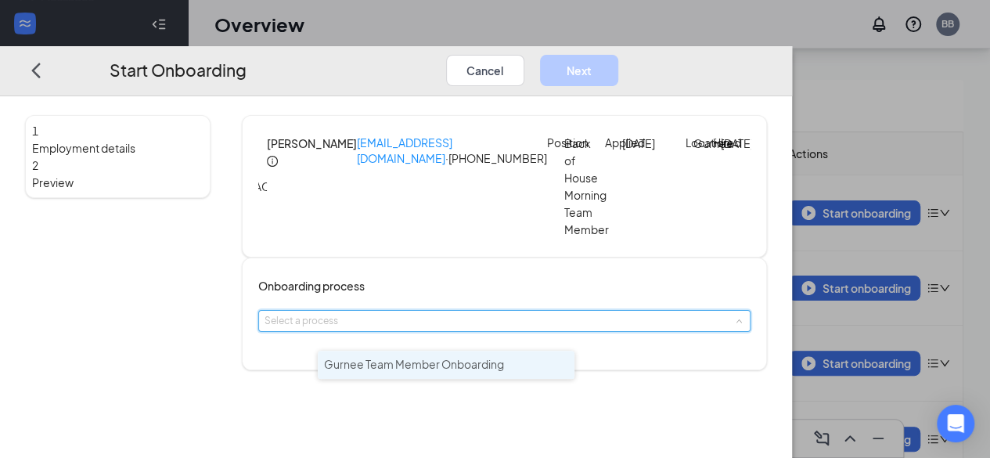
click at [445, 361] on span "Gurnee Team Member Onboarding" at bounding box center [414, 364] width 180 height 14
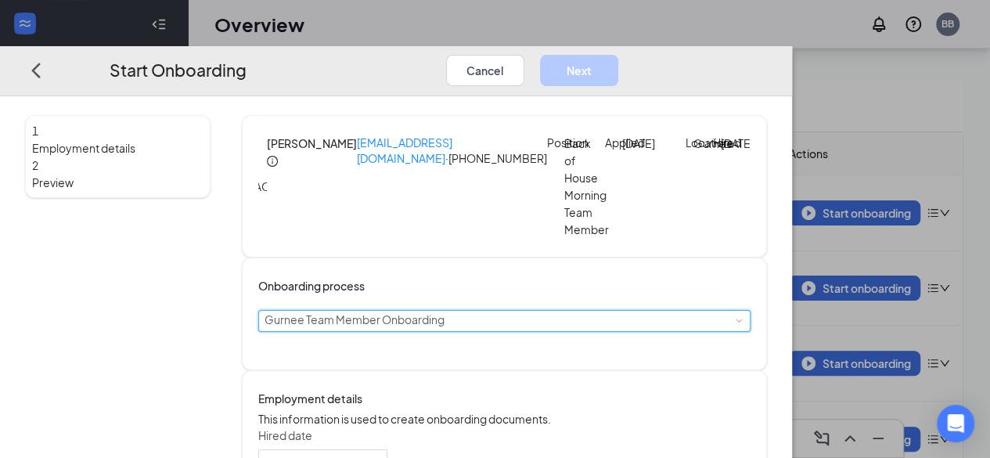
scroll to position [161, 0]
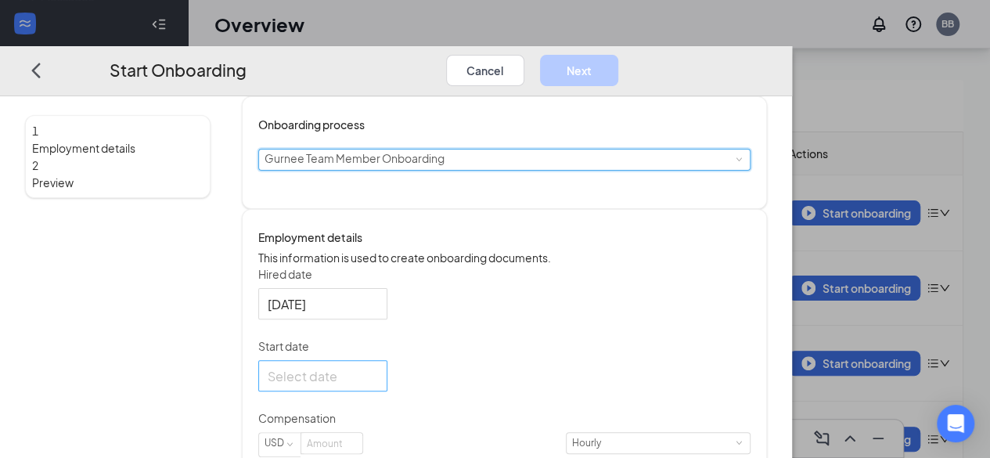
click at [375, 385] on input "Start date" at bounding box center [321, 375] width 107 height 20
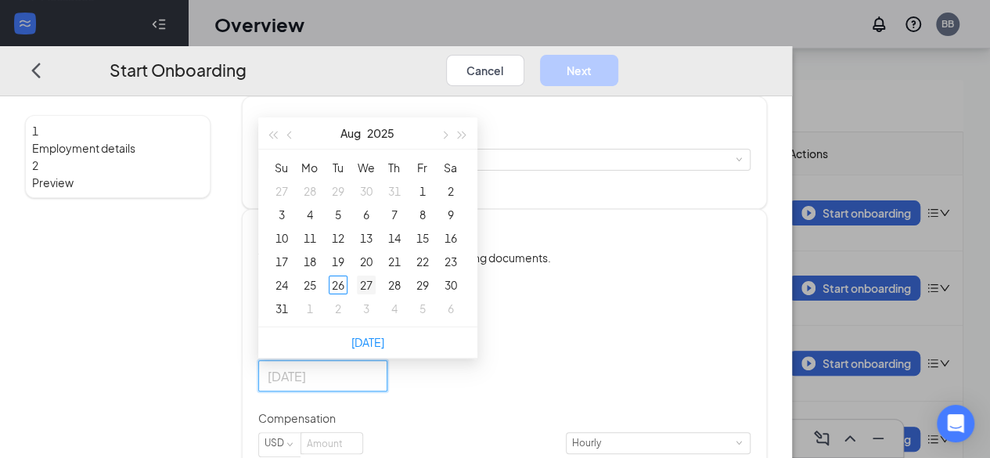
type input "[DATE]"
click at [375, 294] on div "27" at bounding box center [366, 284] width 19 height 19
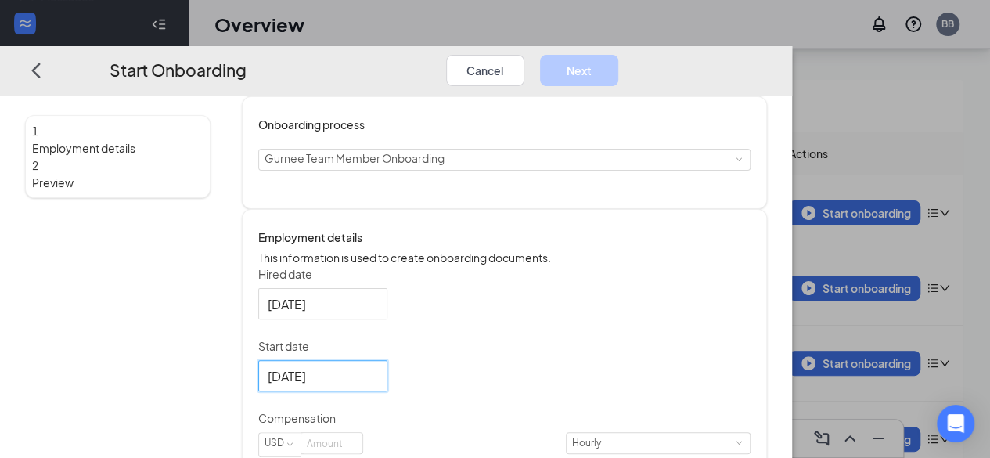
scroll to position [336, 0]
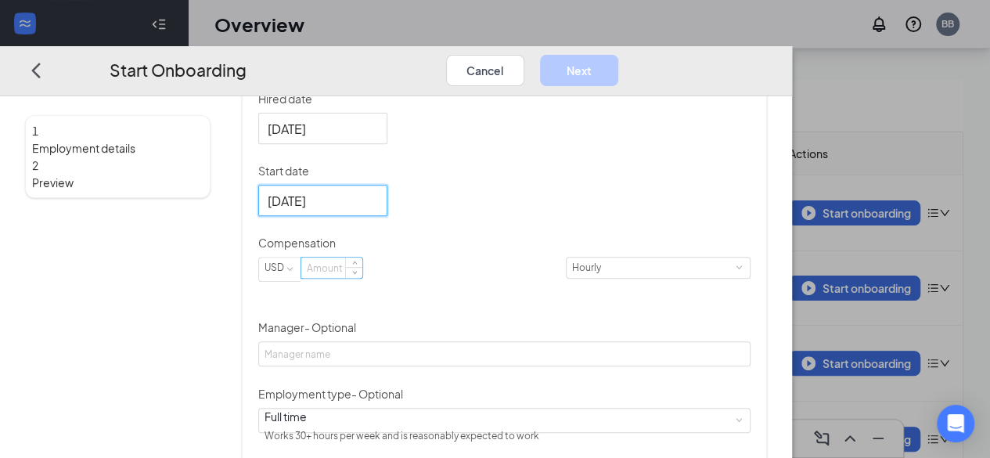
click at [362, 278] on input at bounding box center [331, 267] width 61 height 20
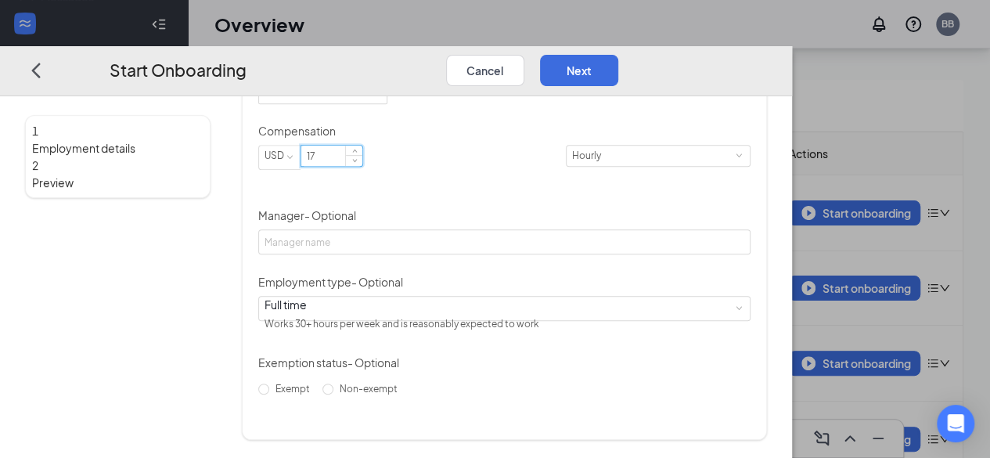
scroll to position [470, 0]
type input "17"
click at [618, 54] on button "Next" at bounding box center [579, 69] width 78 height 31
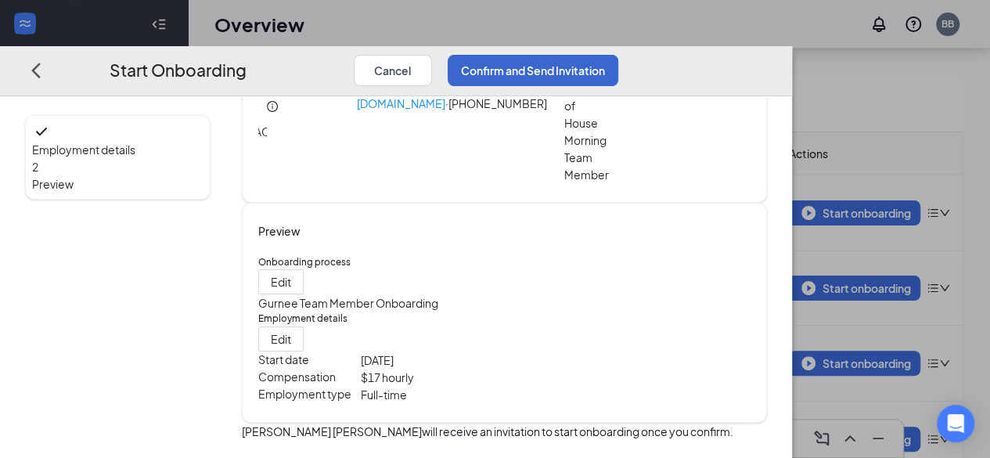
scroll to position [92, 0]
click at [618, 54] on button "Confirm and Send Invitation" at bounding box center [532, 69] width 171 height 31
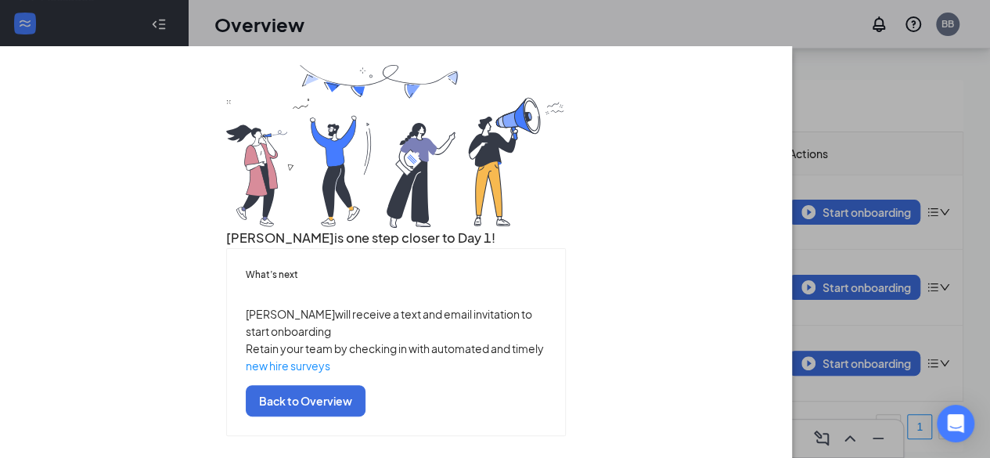
scroll to position [159, 0]
click at [365, 402] on button "Back to Overview" at bounding box center [306, 399] width 120 height 31
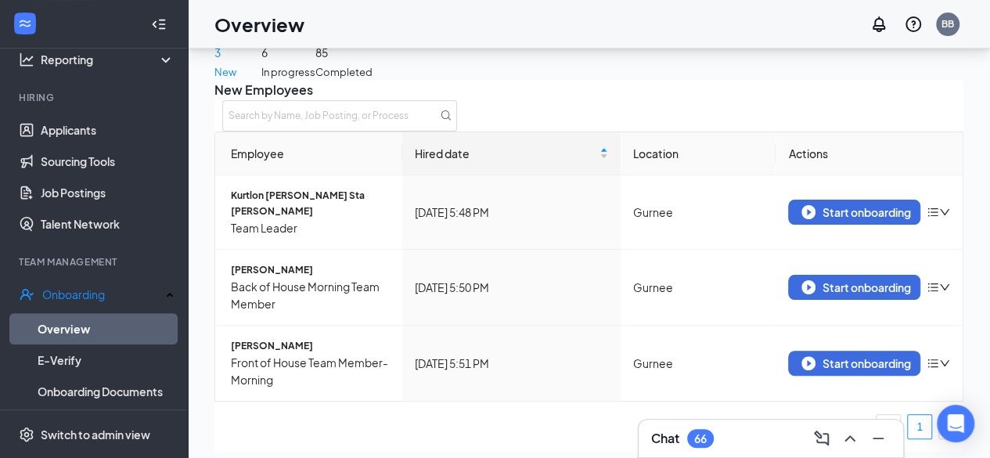
scroll to position [0, 0]
click at [801, 219] on img "button" at bounding box center [808, 212] width 14 height 14
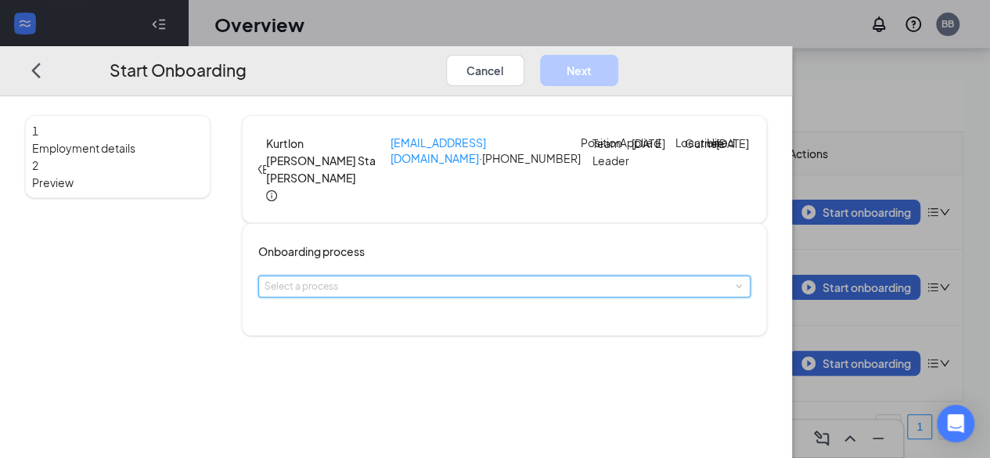
click at [465, 296] on div "Select a process" at bounding box center [504, 286] width 480 height 20
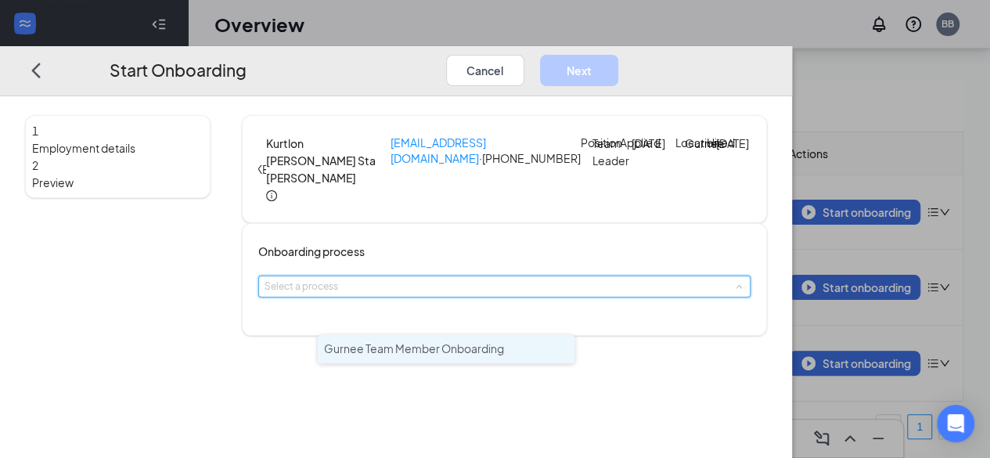
click at [455, 352] on span "Gurnee Team Member Onboarding" at bounding box center [414, 348] width 180 height 14
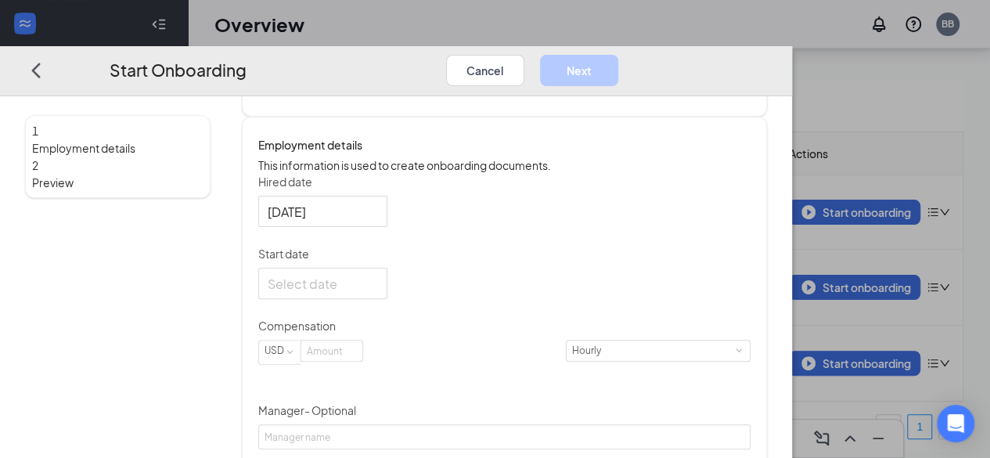
scroll to position [222, 0]
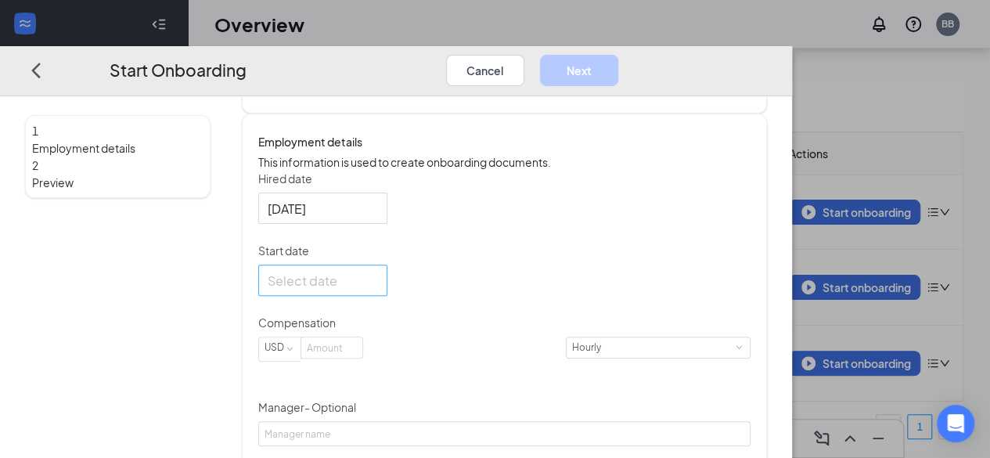
click at [378, 289] on div at bounding box center [323, 280] width 110 height 20
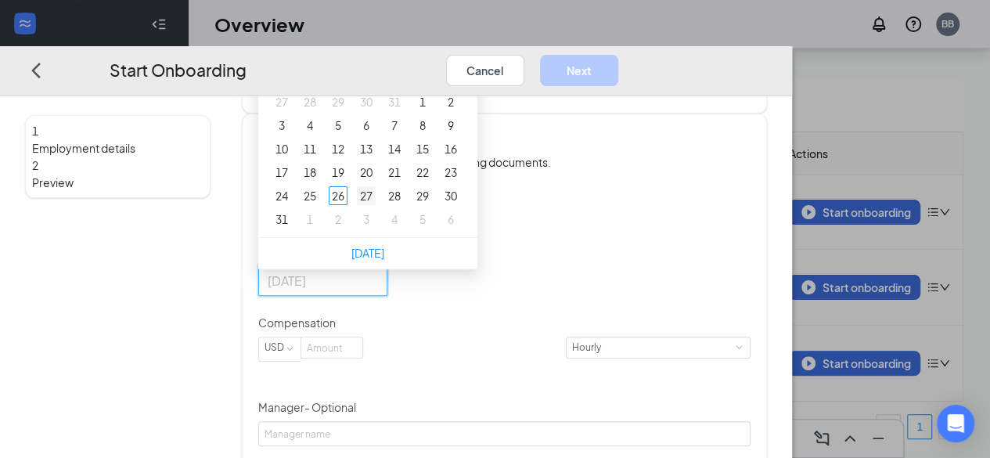
type input "[DATE]"
click at [375, 205] on div "27" at bounding box center [366, 195] width 19 height 19
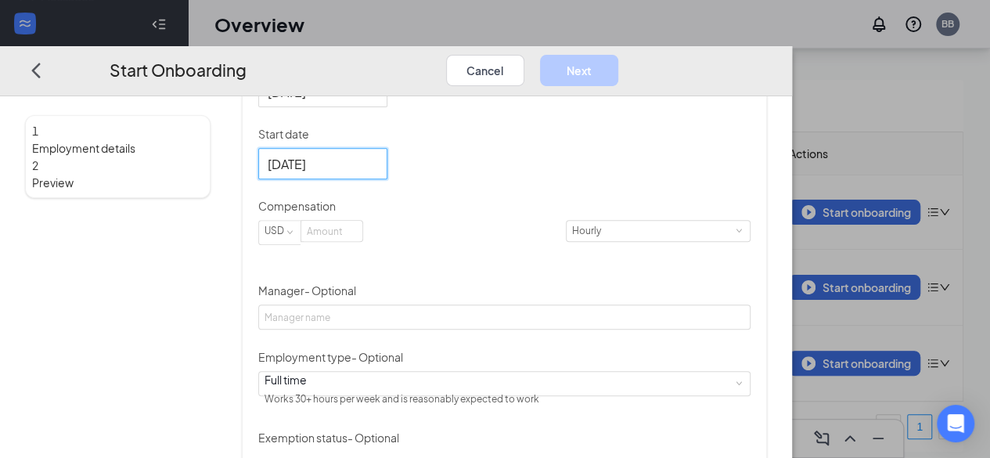
scroll to position [339, 0]
click at [362, 240] on input at bounding box center [331, 230] width 61 height 20
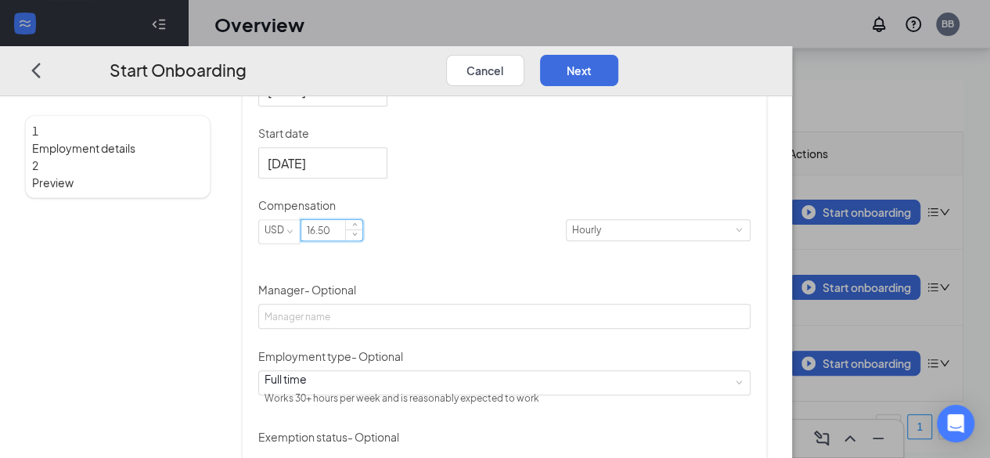
scroll to position [457, 0]
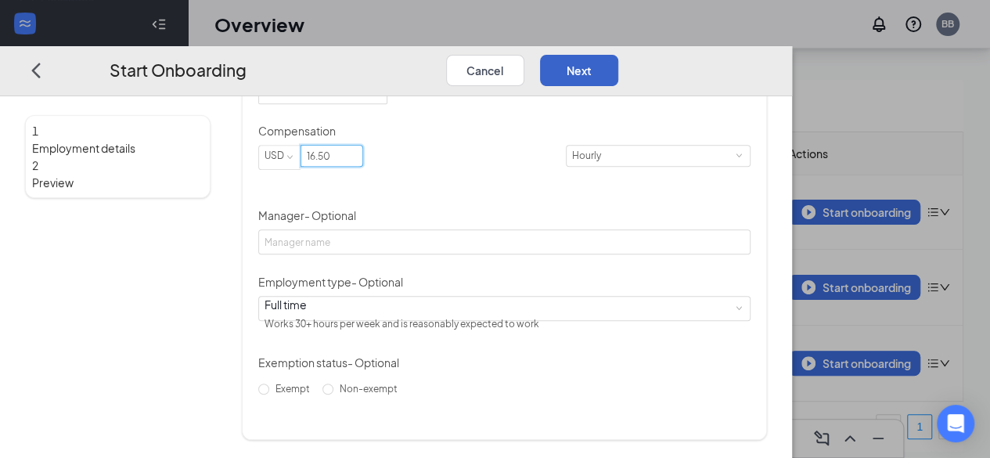
type input "16.5"
click at [618, 54] on button "Next" at bounding box center [579, 69] width 78 height 31
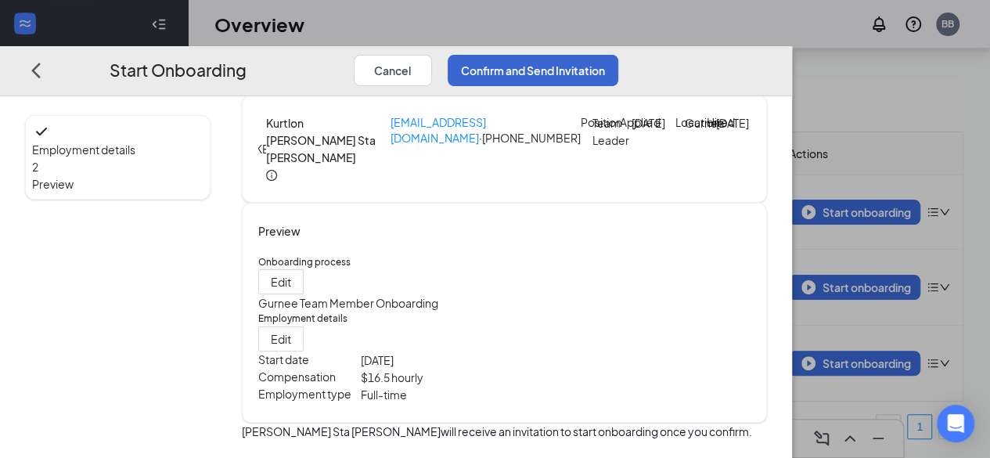
scroll to position [77, 0]
click at [618, 54] on button "Confirm and Send Invitation" at bounding box center [532, 69] width 171 height 31
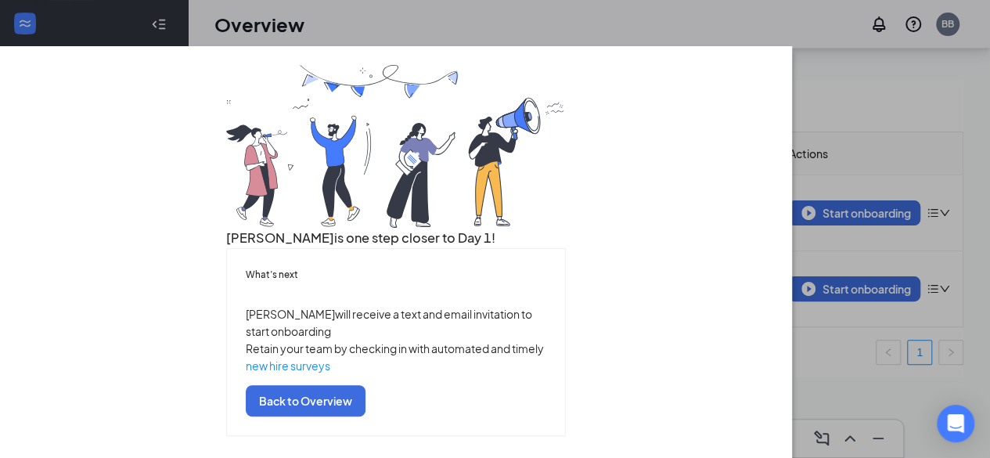
scroll to position [159, 0]
click at [365, 392] on button "Back to Overview" at bounding box center [306, 399] width 120 height 31
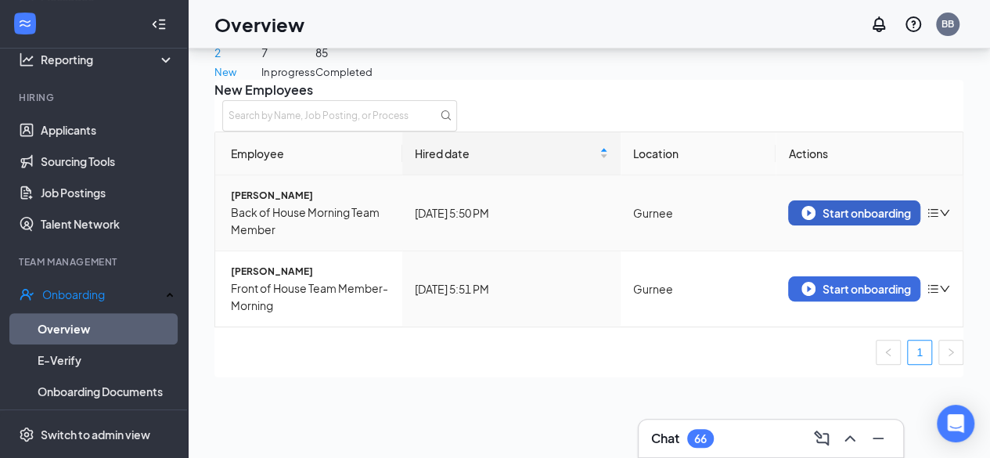
click at [834, 220] on div "Start onboarding" at bounding box center [854, 213] width 106 height 14
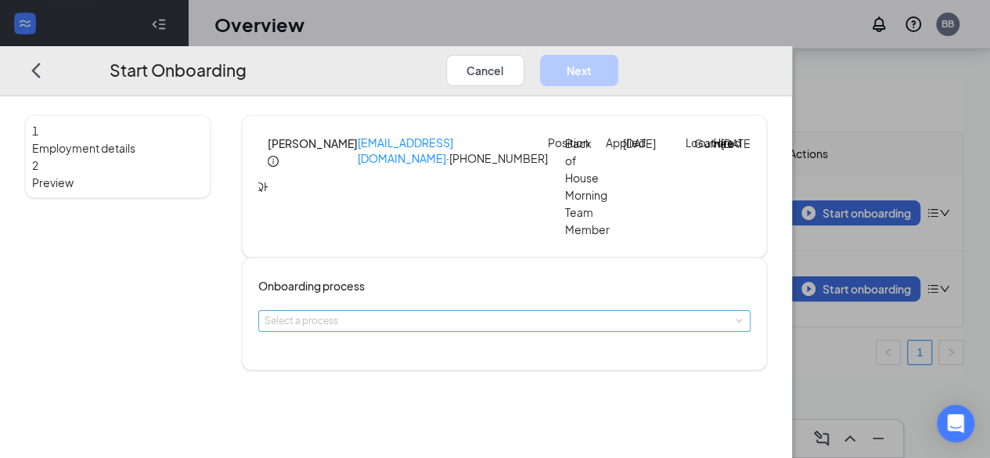
click at [501, 322] on div "Select a process" at bounding box center [504, 321] width 480 height 20
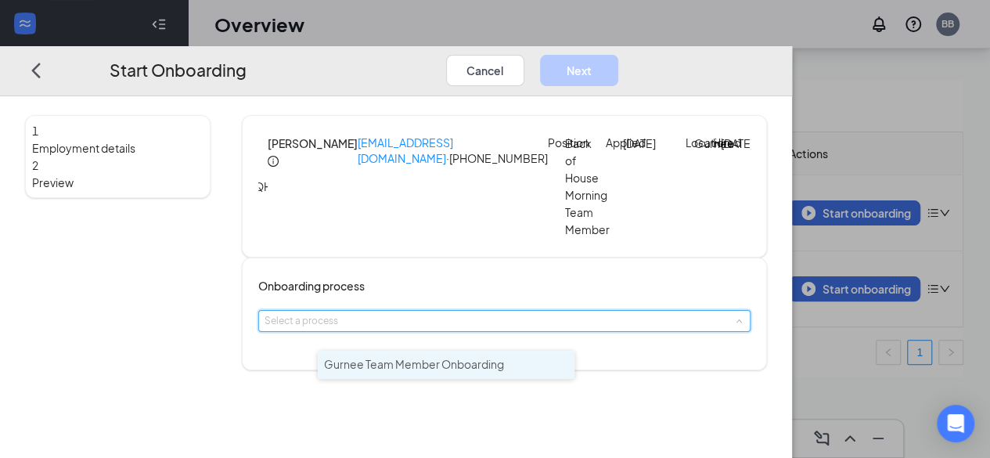
click at [485, 364] on span "Gurnee Team Member Onboarding" at bounding box center [414, 364] width 180 height 14
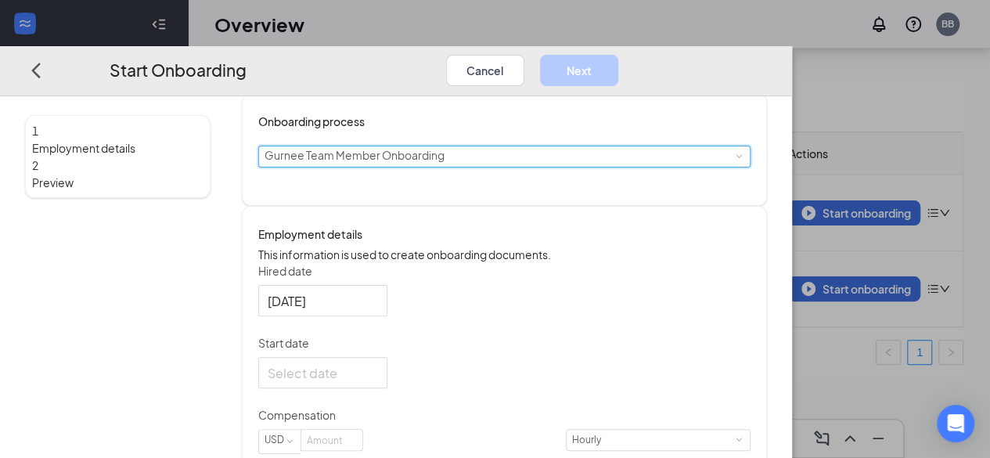
scroll to position [166, 0]
click at [378, 380] on div at bounding box center [323, 371] width 110 height 20
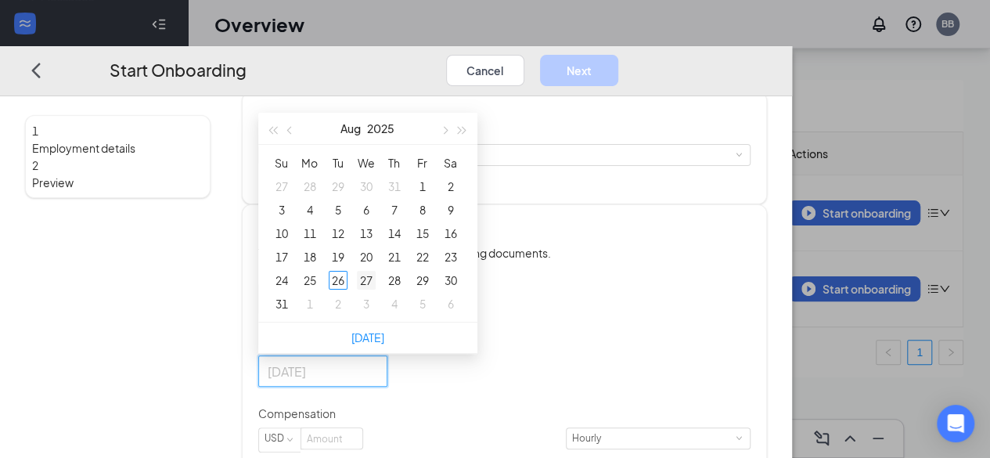
type input "[DATE]"
click at [375, 289] on div "27" at bounding box center [366, 280] width 19 height 19
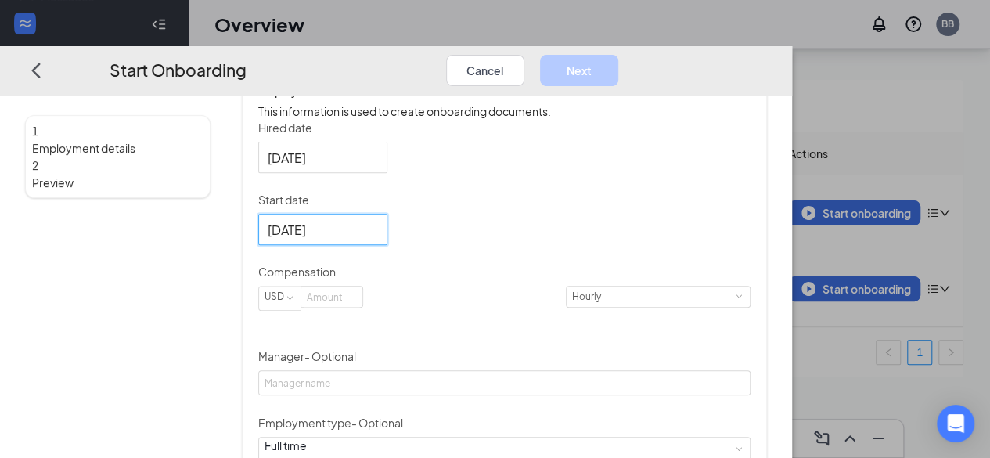
scroll to position [310, 0]
click at [362, 304] on input at bounding box center [331, 294] width 61 height 20
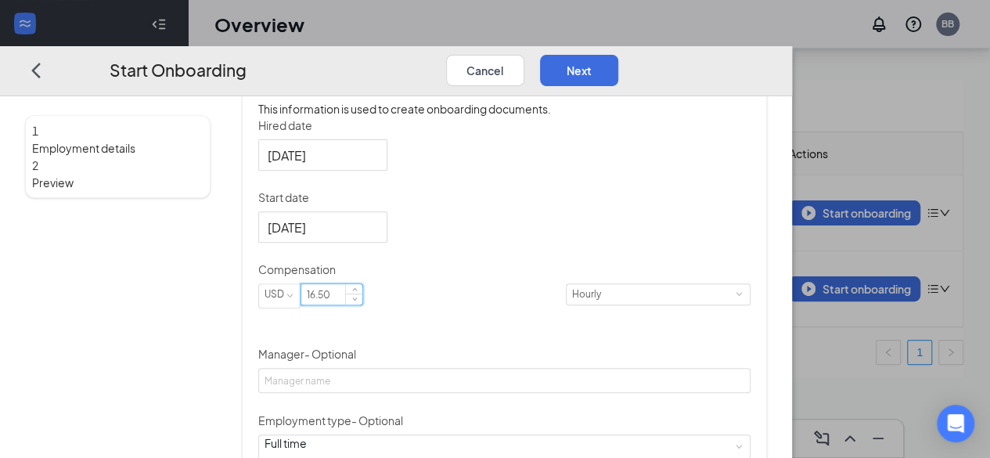
scroll to position [472, 0]
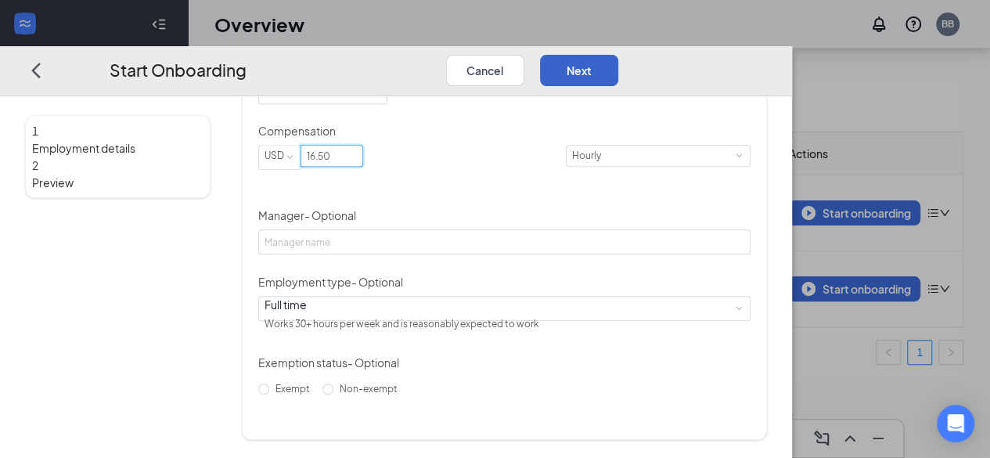
type input "16.5"
click at [618, 54] on button "Next" at bounding box center [579, 69] width 78 height 31
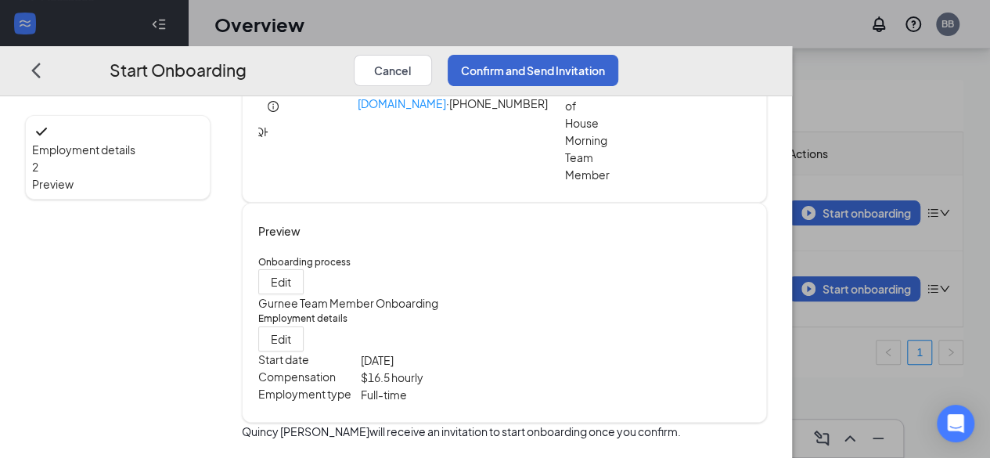
scroll to position [92, 0]
click at [618, 54] on button "Confirm and Send Invitation" at bounding box center [532, 69] width 171 height 31
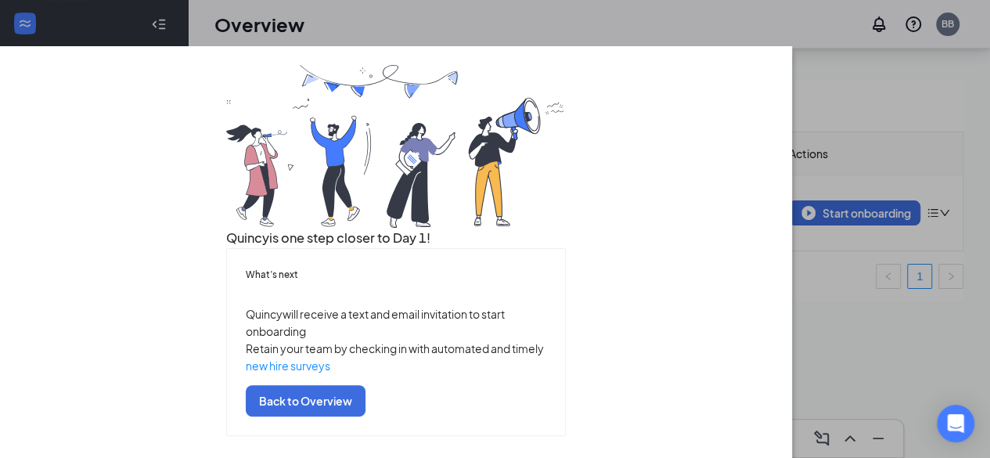
scroll to position [159, 0]
click at [365, 400] on button "Back to Overview" at bounding box center [306, 399] width 120 height 31
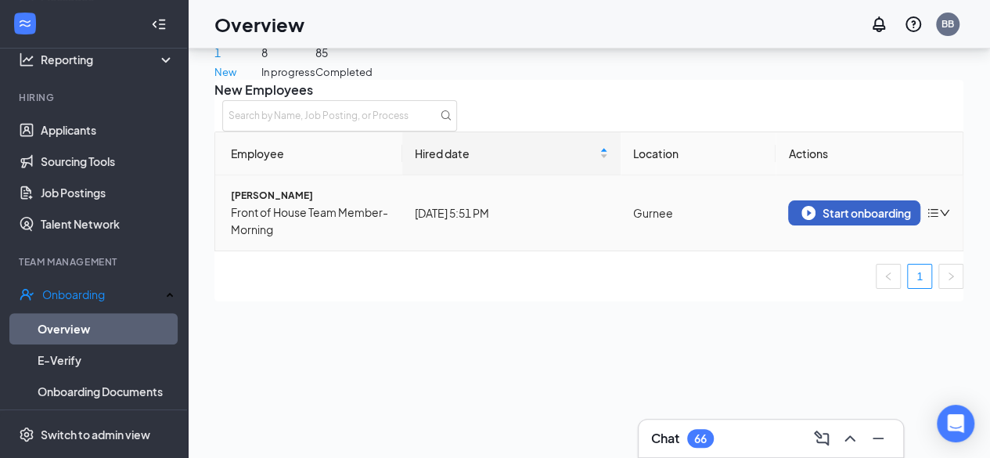
click at [867, 220] on div "Start onboarding" at bounding box center [854, 213] width 106 height 14
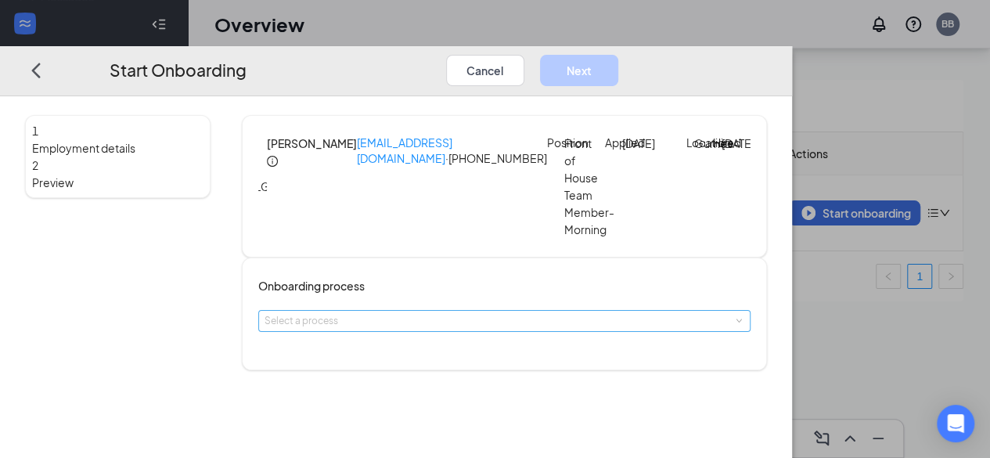
click at [472, 329] on div "Select a process" at bounding box center [500, 321] width 472 height 16
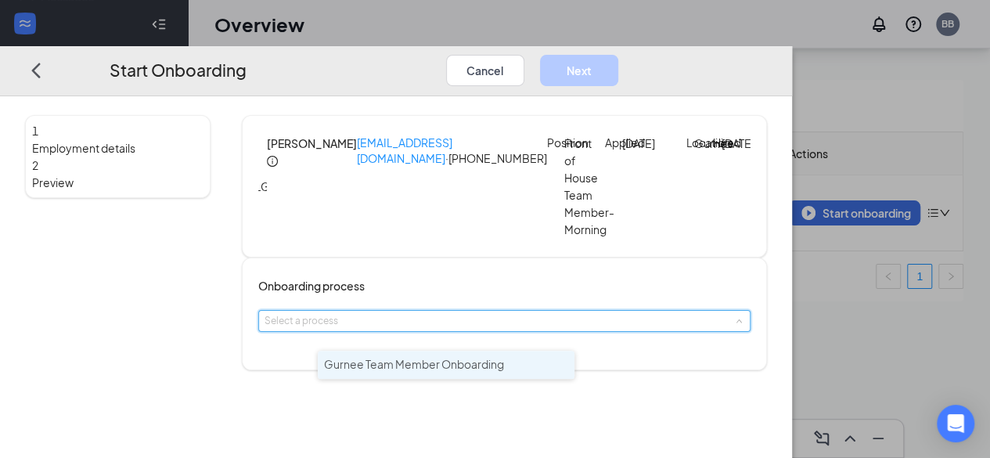
click at [460, 364] on span "Gurnee Team Member Onboarding" at bounding box center [414, 364] width 180 height 14
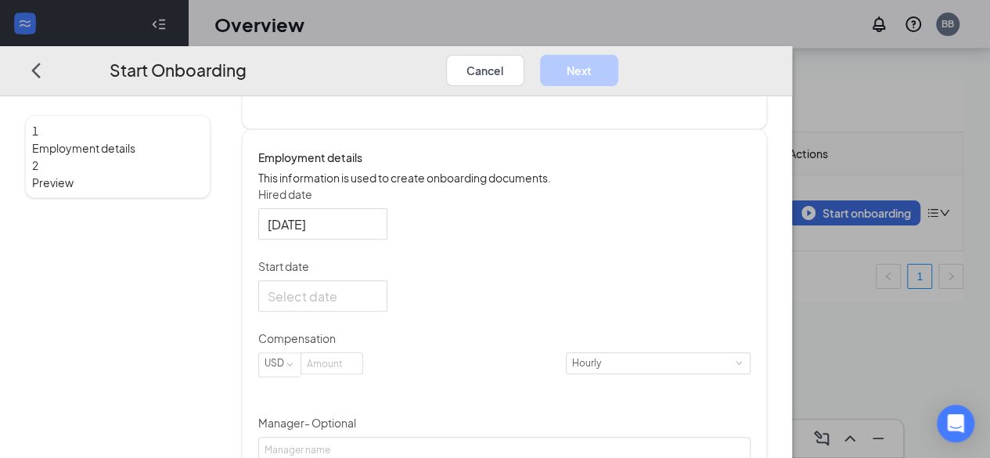
scroll to position [266, 0]
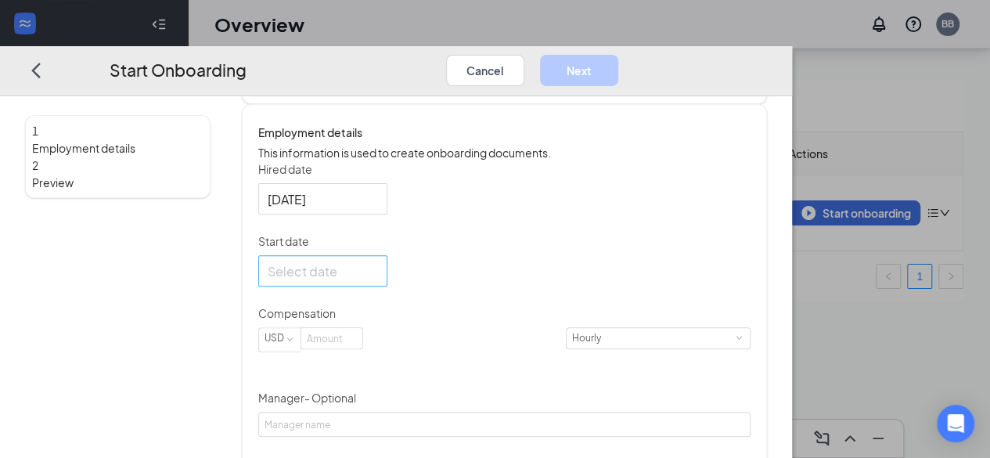
click at [378, 280] on div at bounding box center [323, 270] width 110 height 20
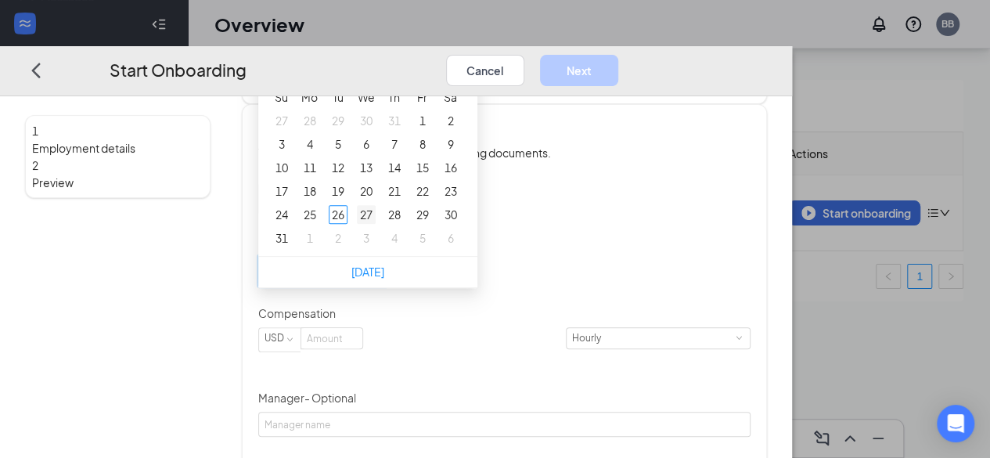
type input "[DATE]"
click at [375, 224] on div "27" at bounding box center [366, 214] width 19 height 19
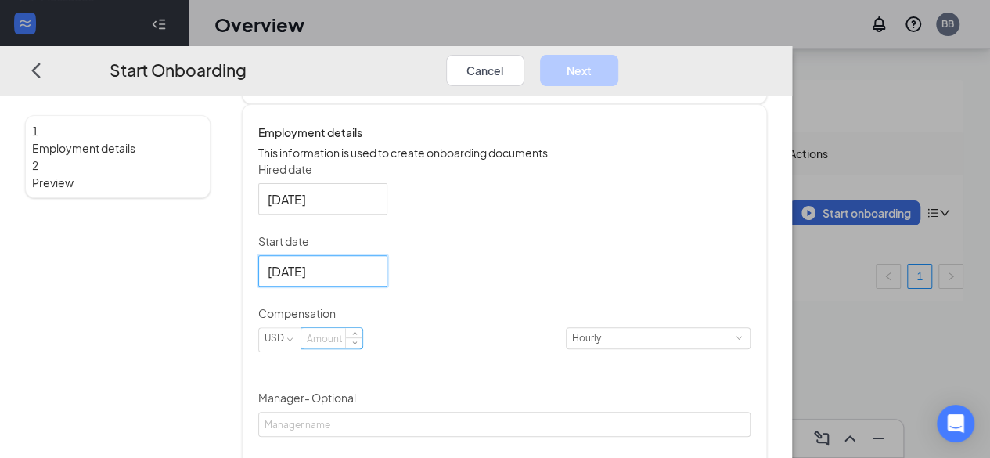
scroll to position [362, 0]
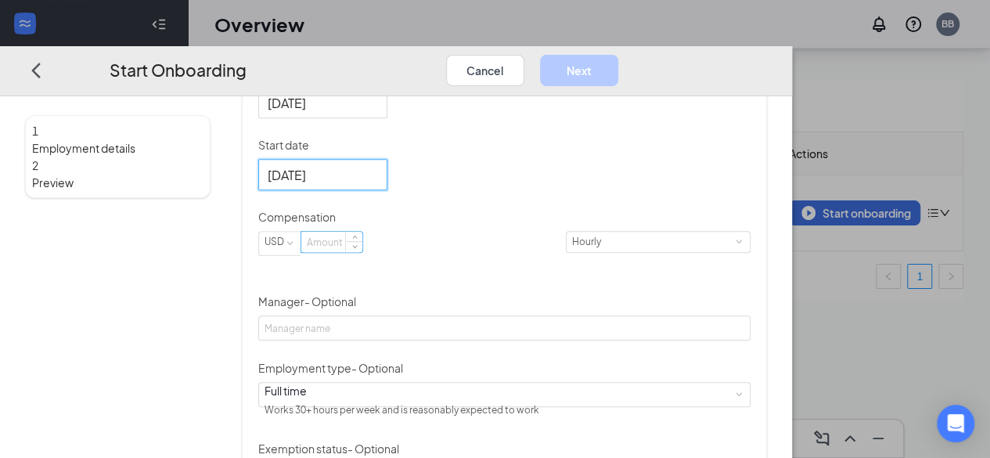
click at [362, 252] on input at bounding box center [331, 242] width 61 height 20
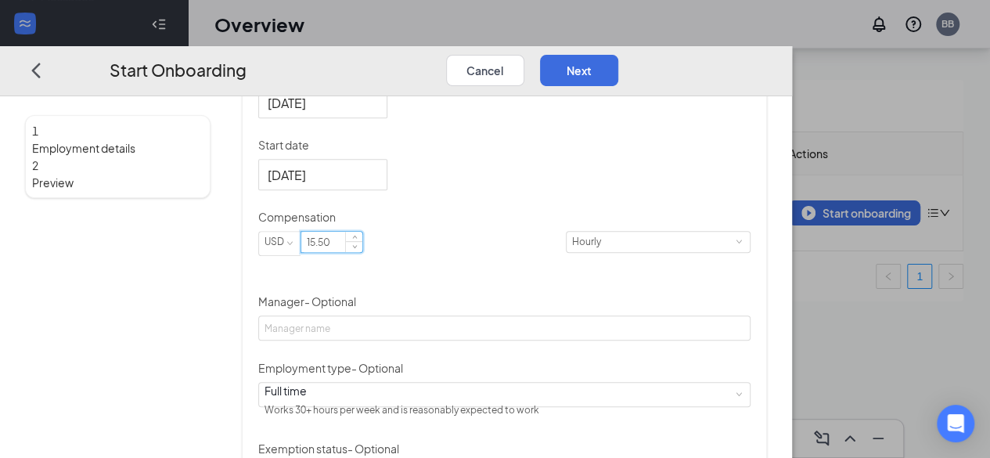
scroll to position [472, 0]
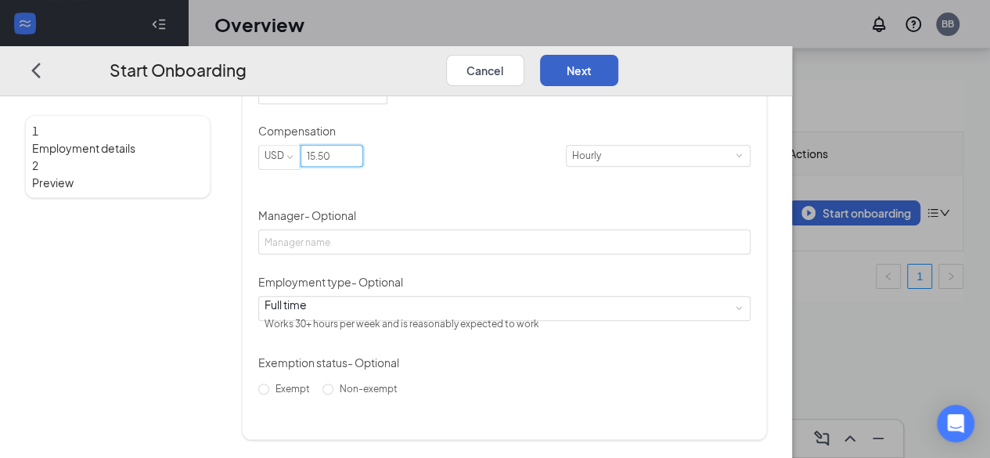
type input "15.5"
click at [618, 56] on button "Next" at bounding box center [579, 69] width 78 height 31
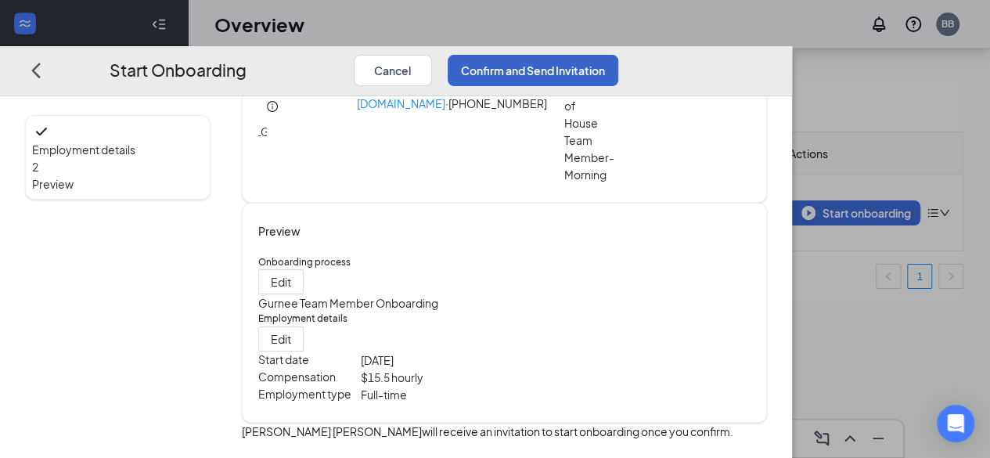
click at [618, 54] on button "Confirm and Send Invitation" at bounding box center [532, 69] width 171 height 31
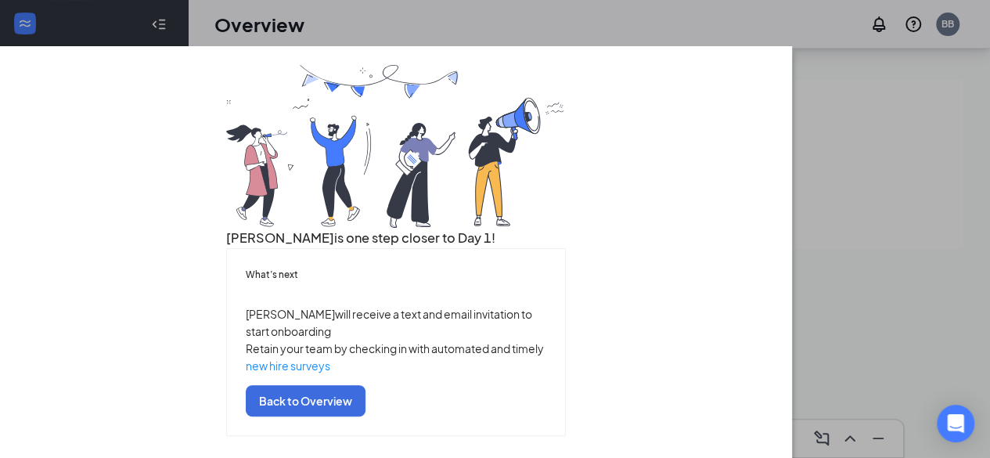
scroll to position [159, 0]
click at [365, 389] on button "Back to Overview" at bounding box center [306, 399] width 120 height 31
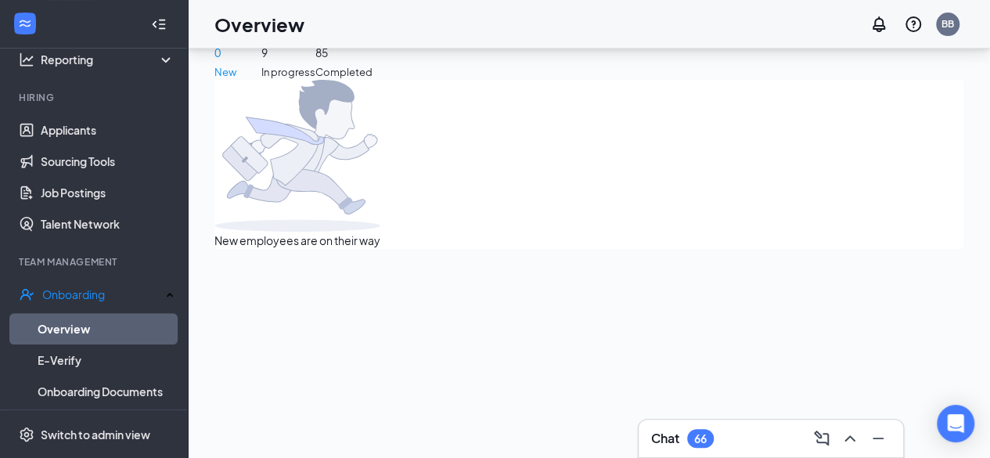
scroll to position [0, 0]
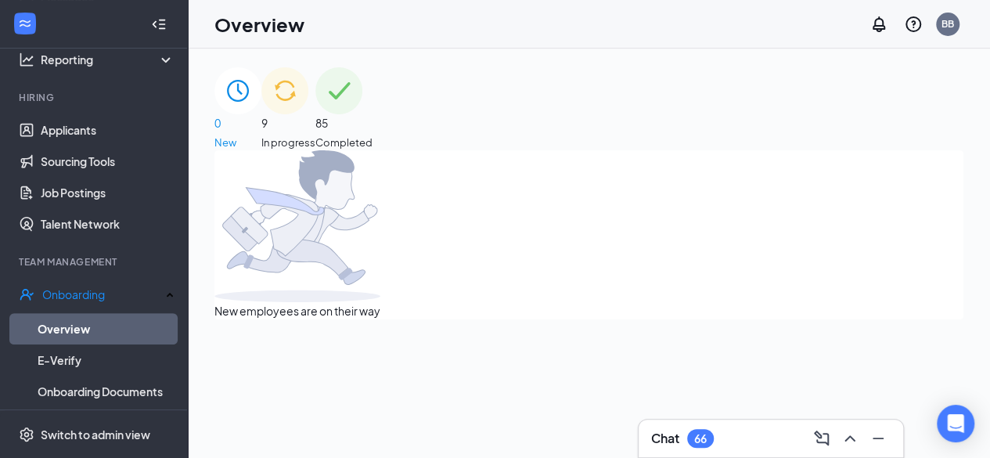
click at [315, 114] on span "9" at bounding box center [288, 122] width 54 height 17
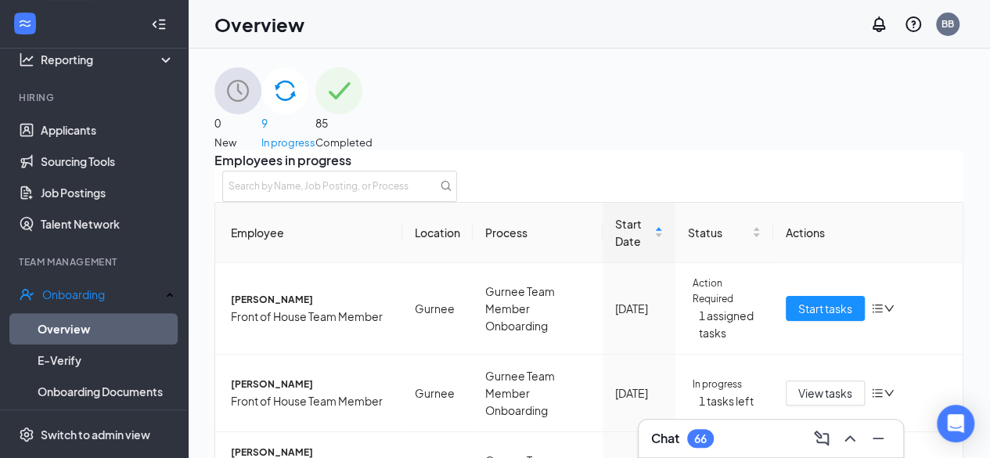
scroll to position [70, 0]
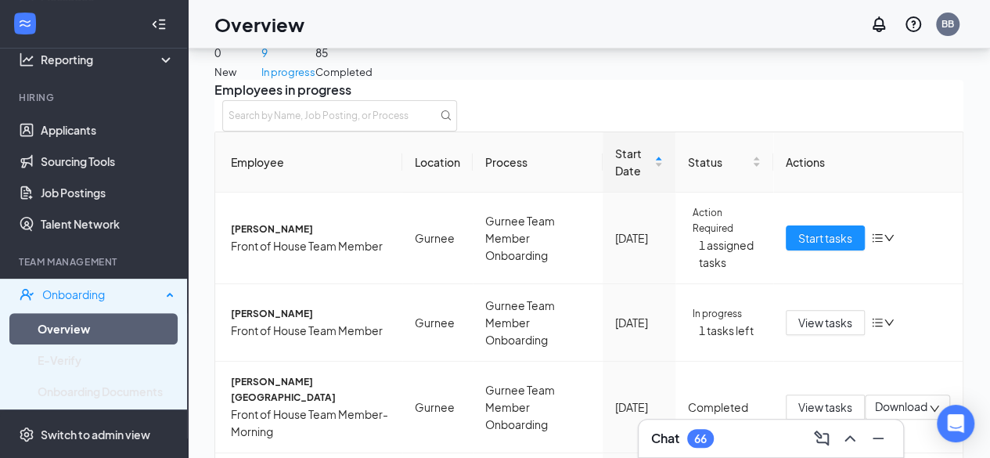
click at [110, 293] on div "Onboarding" at bounding box center [101, 294] width 119 height 16
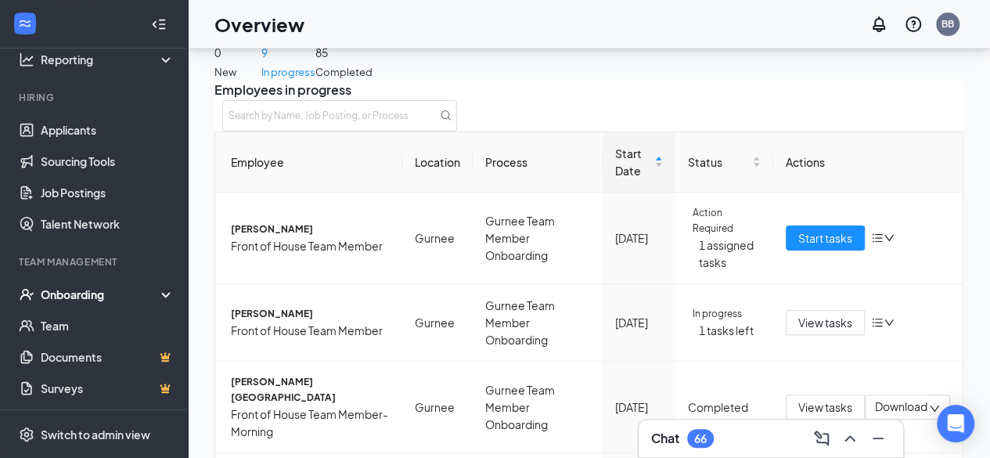
click at [110, 293] on div "Onboarding" at bounding box center [101, 294] width 120 height 16
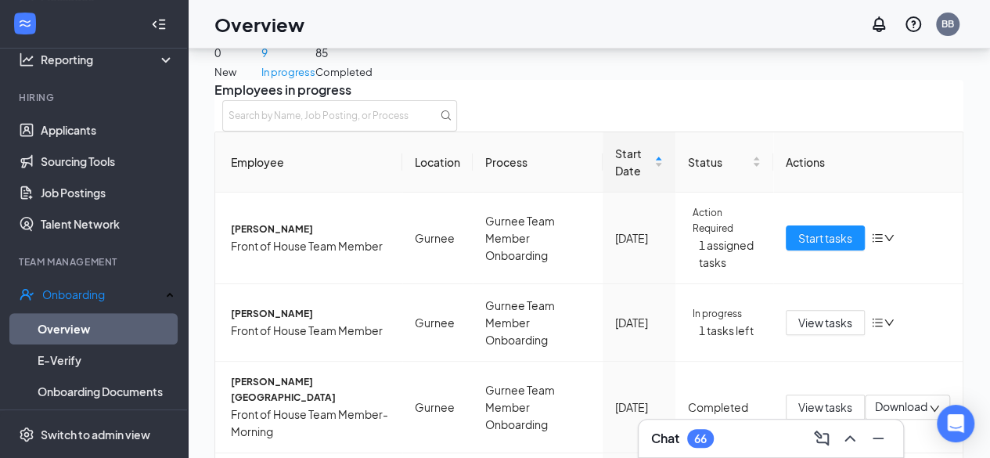
scroll to position [0, 0]
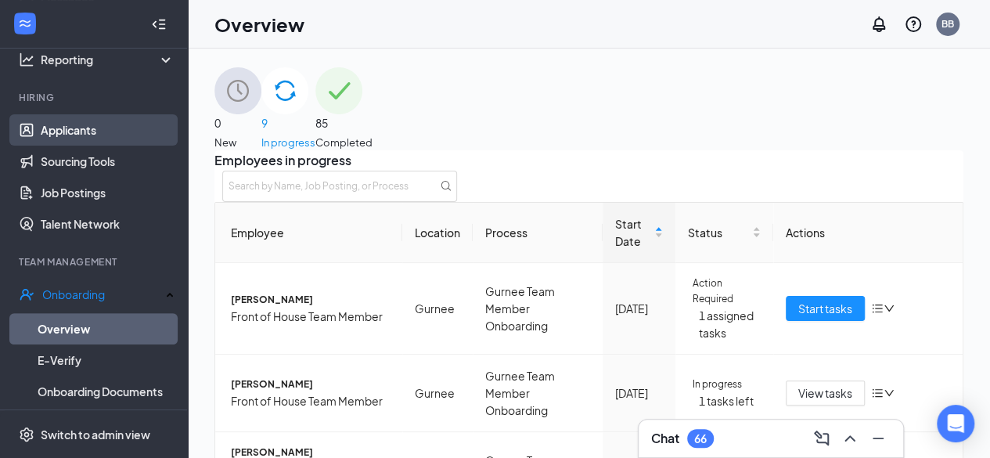
click at [103, 141] on link "Applicants" at bounding box center [108, 129] width 134 height 31
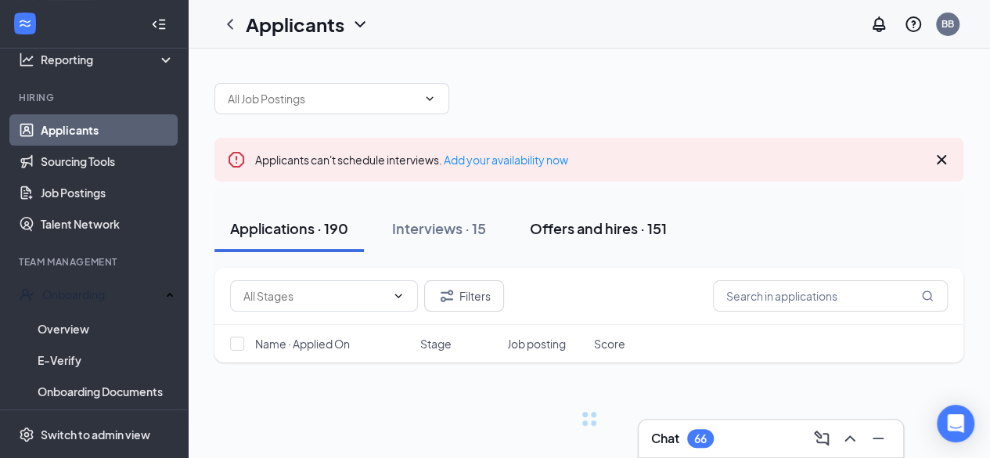
scroll to position [18, 0]
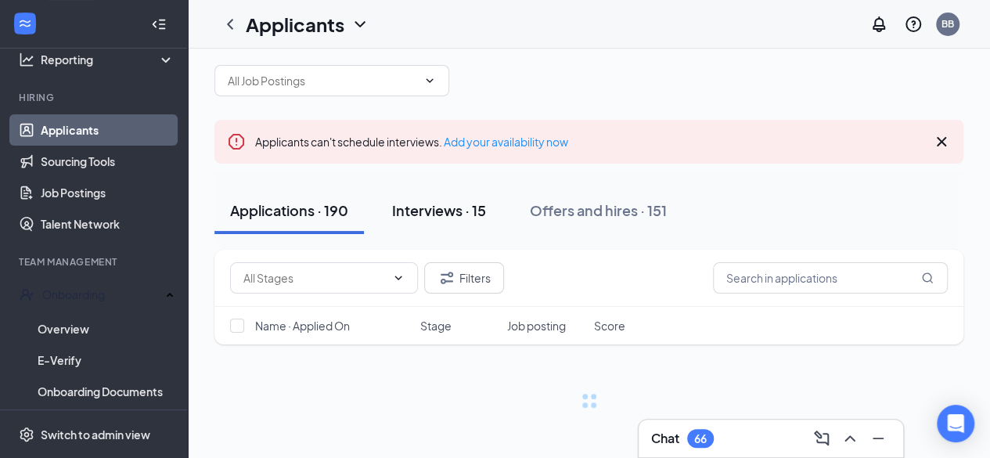
click at [452, 212] on div "Interviews · 15" at bounding box center [439, 210] width 94 height 20
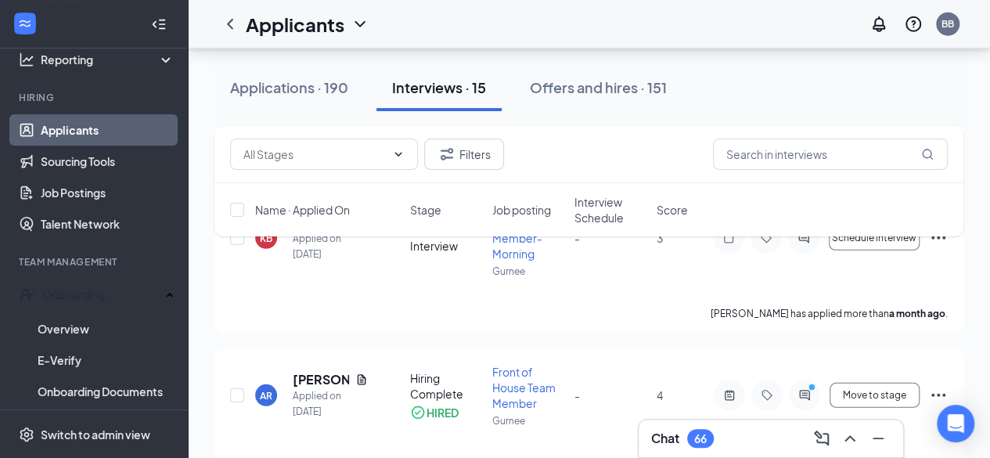
scroll to position [2315, 0]
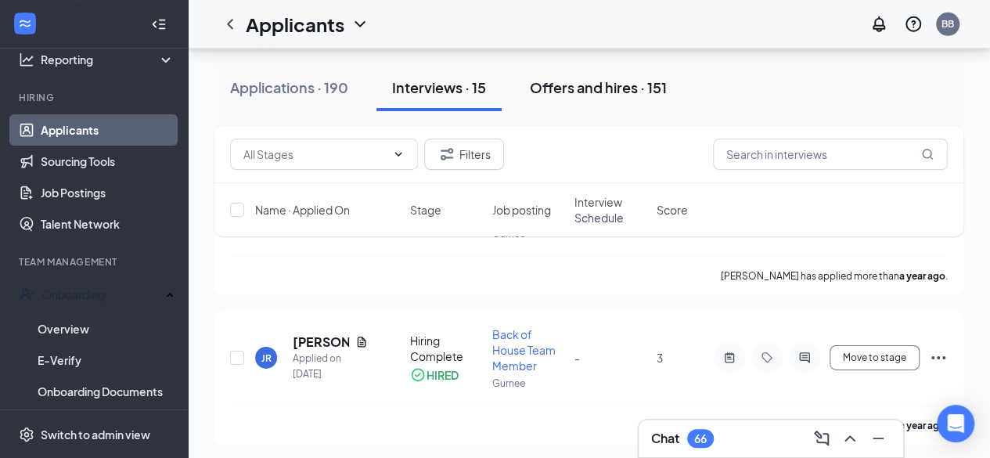
click at [598, 77] on button "Offers and hires · 151" at bounding box center [598, 87] width 168 height 47
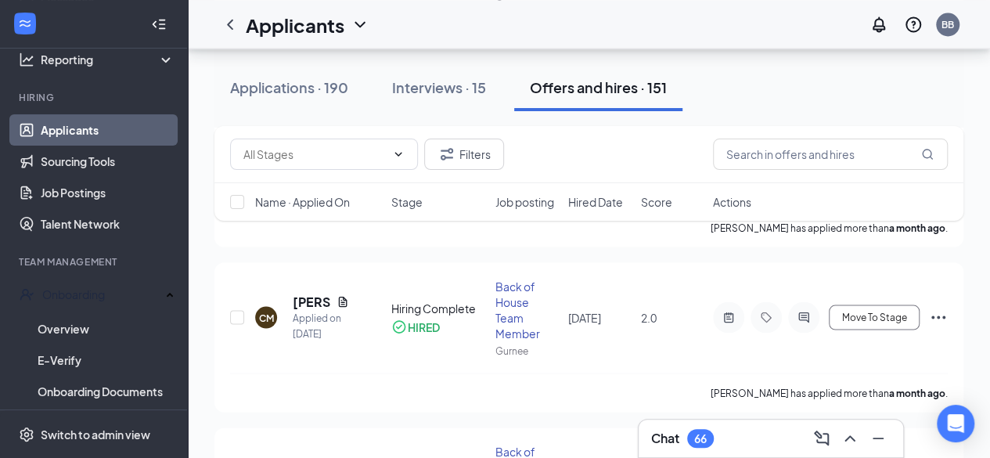
scroll to position [1474, 0]
